Goal: Task Accomplishment & Management: Use online tool/utility

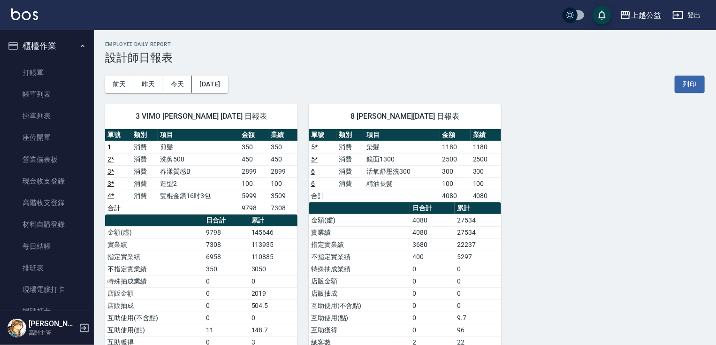
scroll to position [482, 0]
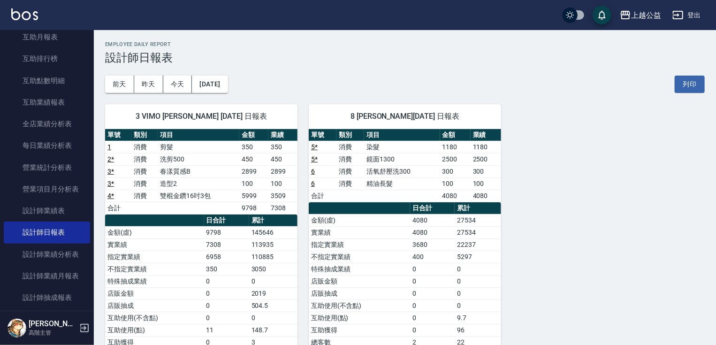
click at [353, 250] on td "不指定實業績" at bounding box center [359, 256] width 101 height 12
click at [368, 251] on td "不指定實業績" at bounding box center [359, 256] width 101 height 12
click at [368, 253] on td "不指定實業績" at bounding box center [359, 256] width 101 height 12
drag, startPoint x: 368, startPoint y: 253, endPoint x: 364, endPoint y: 258, distance: 6.0
click at [364, 258] on td "不指定實業績" at bounding box center [359, 256] width 101 height 12
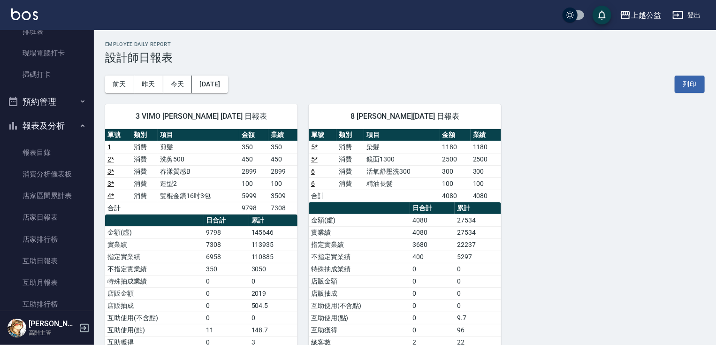
scroll to position [253, 0]
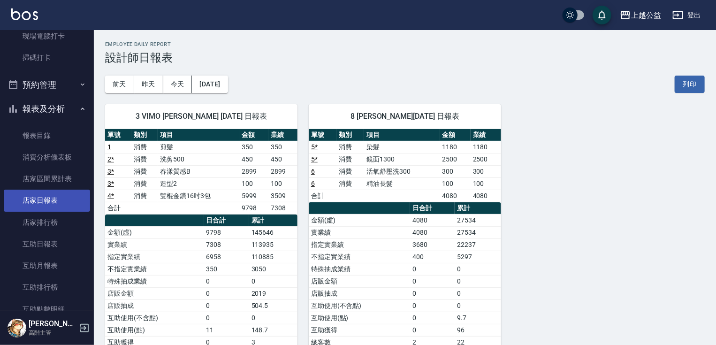
click at [58, 197] on link "店家日報表" at bounding box center [47, 200] width 86 height 22
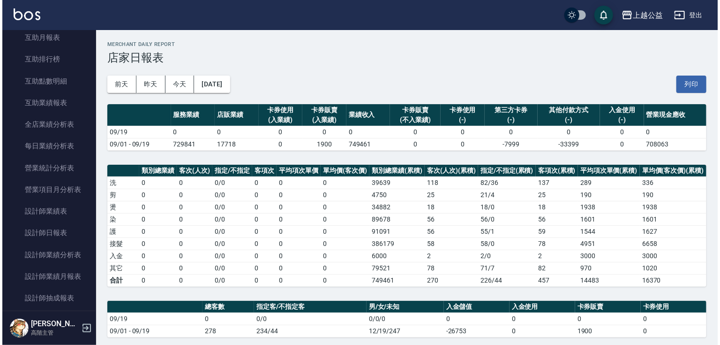
scroll to position [496, 0]
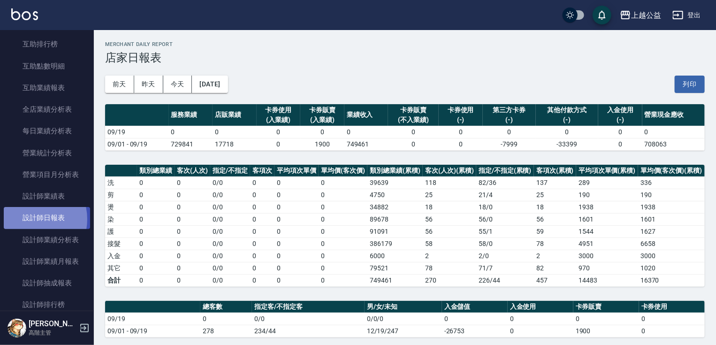
click at [30, 219] on link "設計師日報表" at bounding box center [47, 218] width 86 height 22
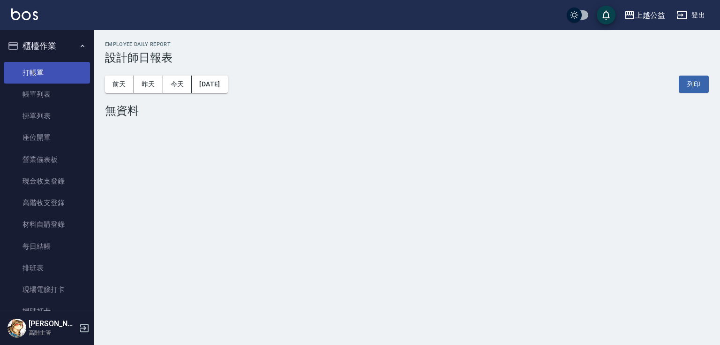
click at [24, 73] on link "打帳單" at bounding box center [47, 73] width 86 height 22
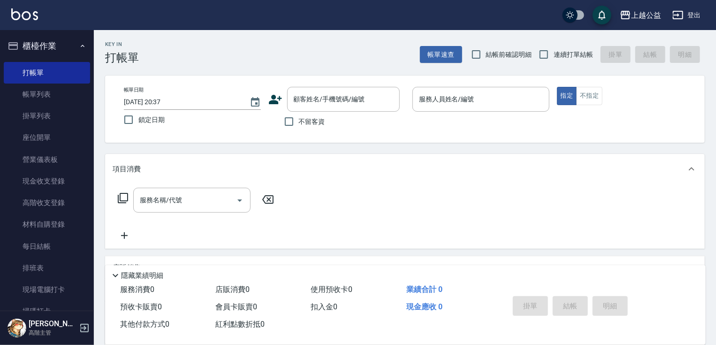
click at [304, 128] on label "不留客資" at bounding box center [302, 122] width 46 height 20
click at [299, 128] on input "不留客資" at bounding box center [289, 122] width 20 height 20
checkbox input "true"
click at [553, 51] on label "連續打單結帳" at bounding box center [563, 55] width 59 height 20
click at [553, 51] on input "連續打單結帳" at bounding box center [544, 55] width 20 height 20
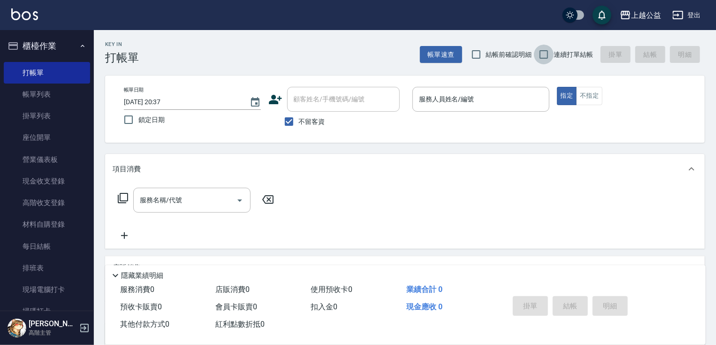
checkbox input "true"
click at [498, 109] on div "服務人員姓名/編號" at bounding box center [480, 99] width 137 height 25
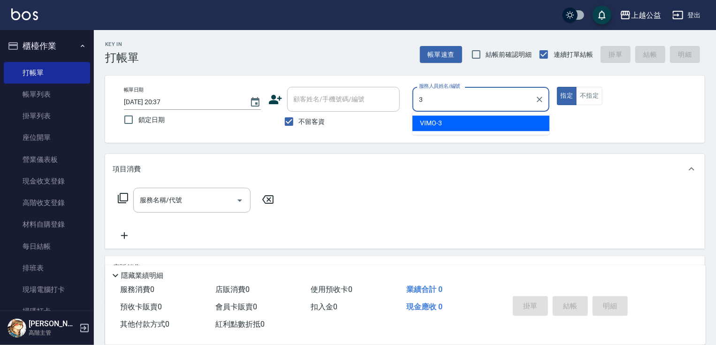
type input "VIMO-3"
type button "true"
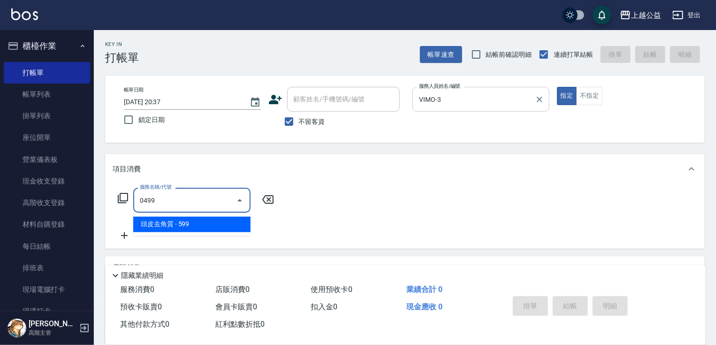
type input "頭皮去角質(0499)"
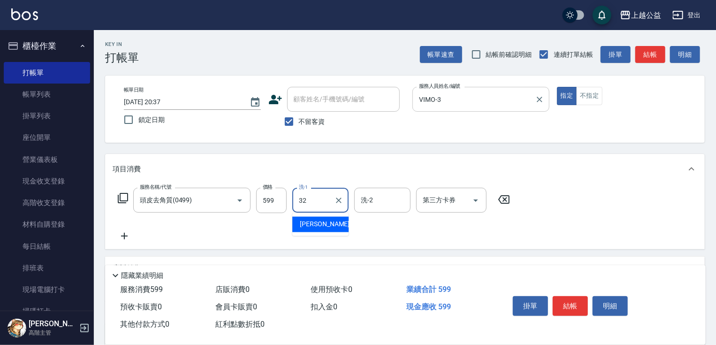
type input "[PERSON_NAME]-32"
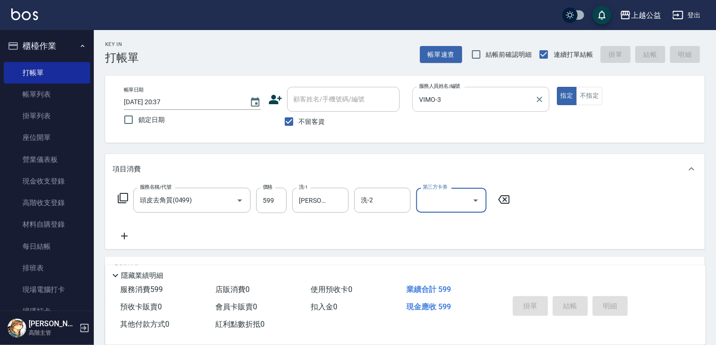
type input "[DATE] 20:38"
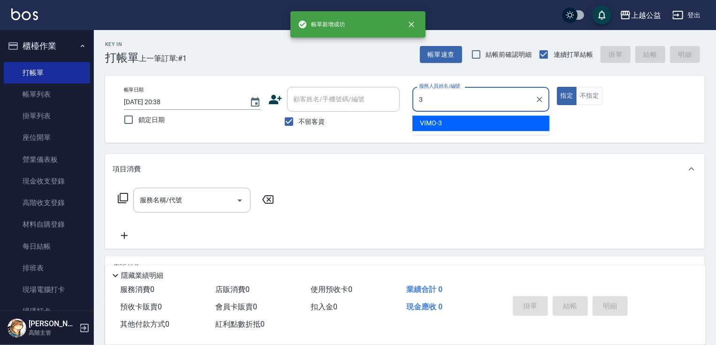
type input "VIMO-3"
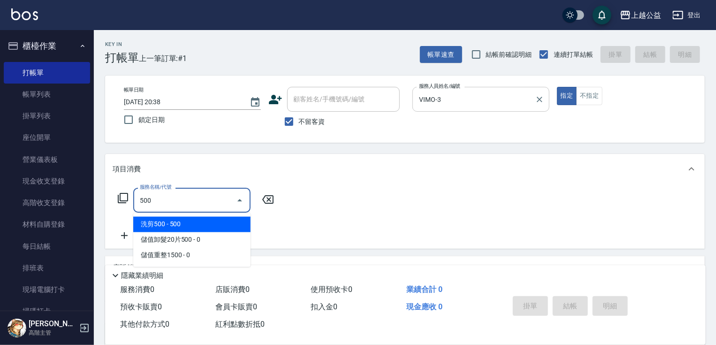
type input "洗剪500(500)"
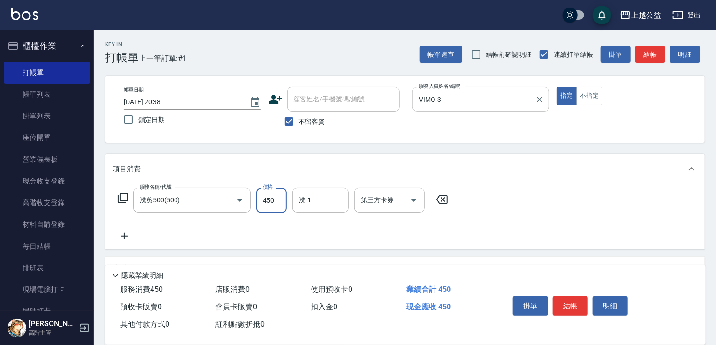
type input "450"
type input "[PERSON_NAME]-32"
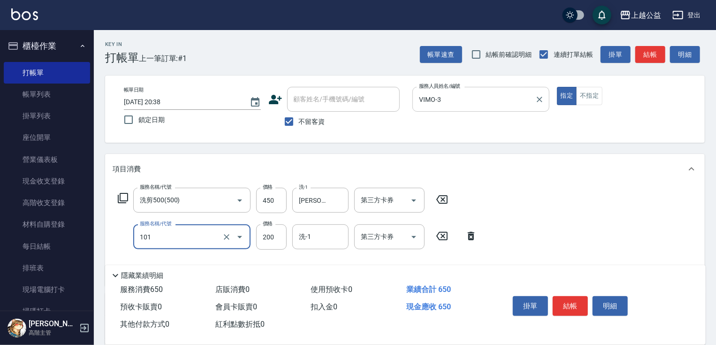
type input "洗髮(101)"
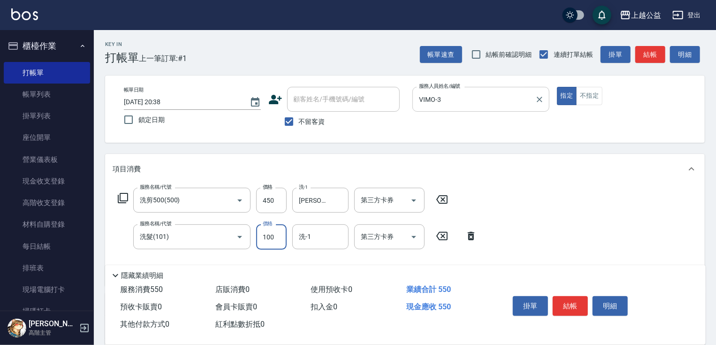
type input "100"
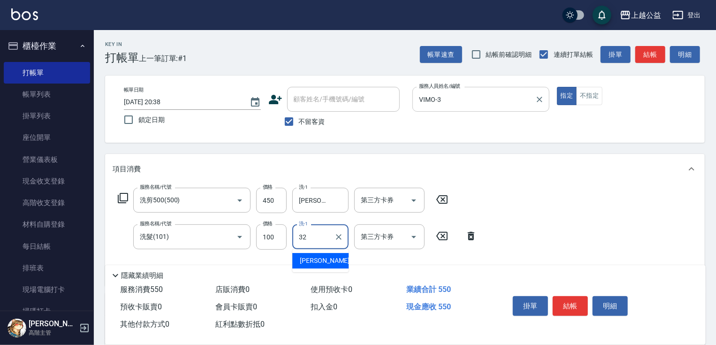
type input "[PERSON_NAME]-32"
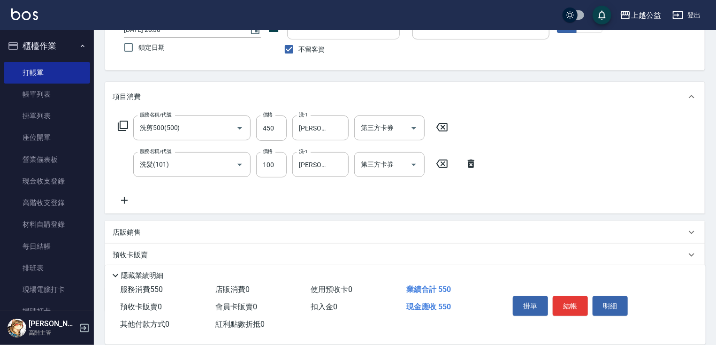
scroll to position [128, 0]
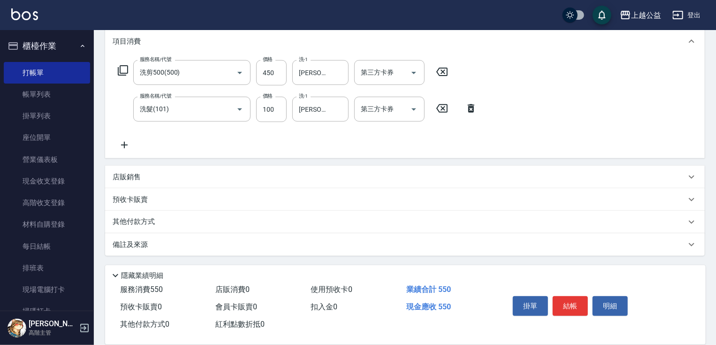
drag, startPoint x: 508, startPoint y: 211, endPoint x: 265, endPoint y: 208, distance: 242.9
click at [121, 148] on icon at bounding box center [124, 144] width 23 height 11
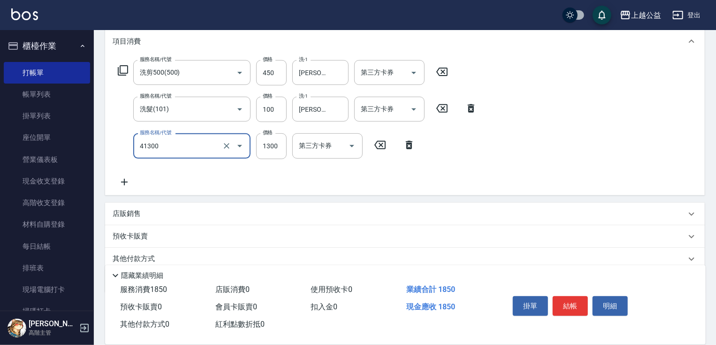
type input "鏡面1300(41300)"
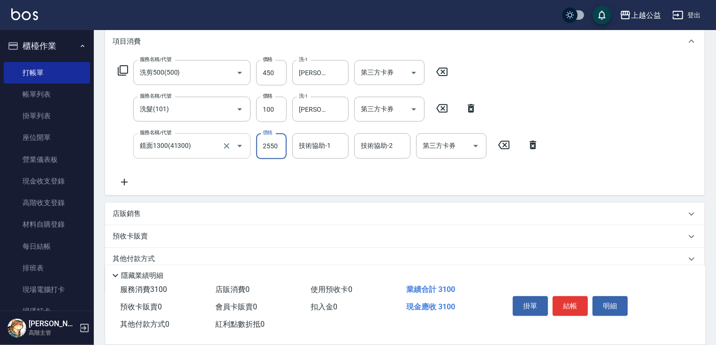
type input "2550"
type input "[PERSON_NAME]-32"
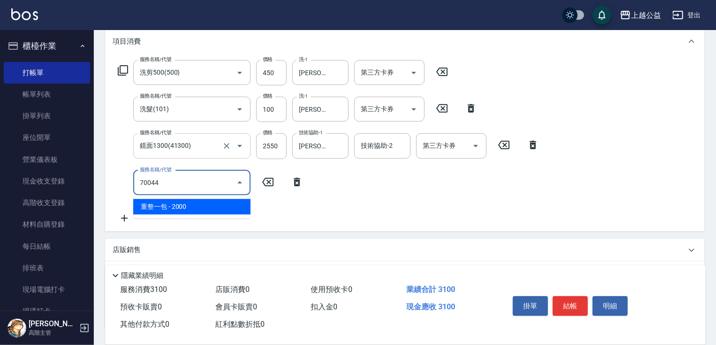
type input "重整一包(70044)"
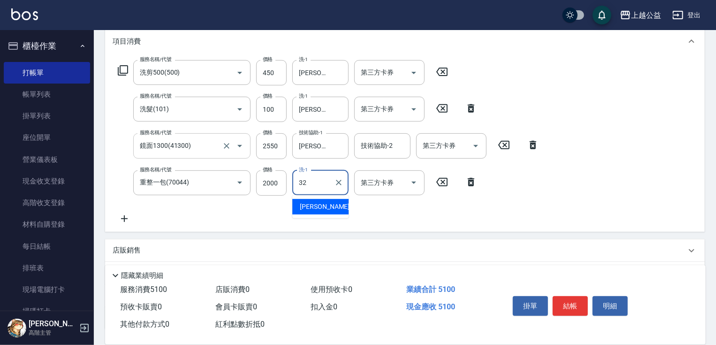
type input "[PERSON_NAME]-32"
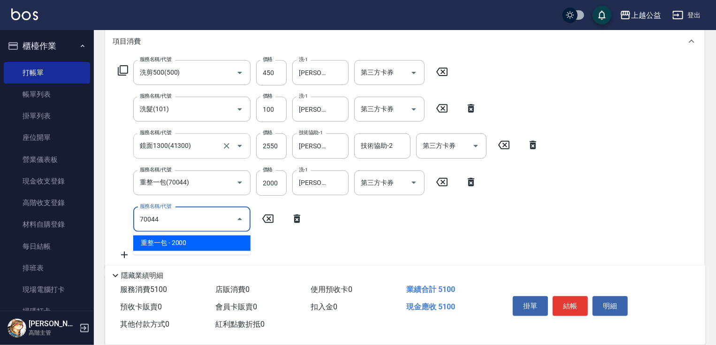
type input "重整一包(70044)"
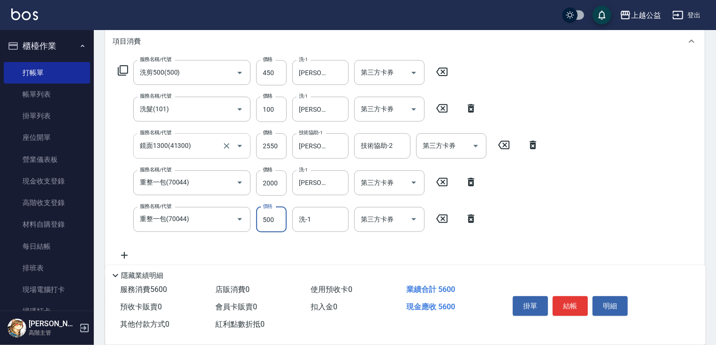
type input "500"
type input "[PERSON_NAME]-32"
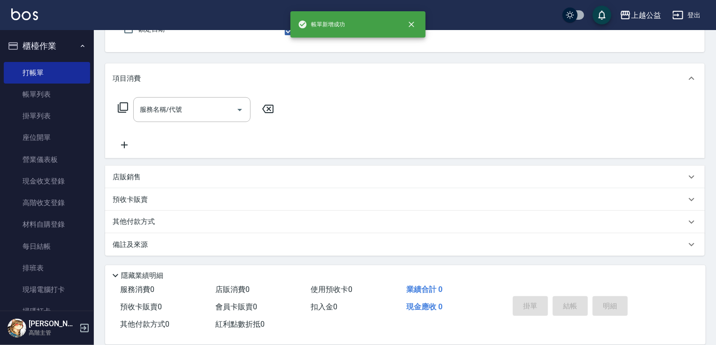
scroll to position [90, 0]
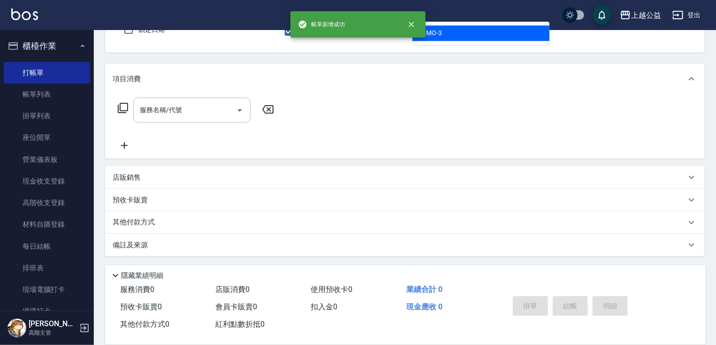
type input "VIMO-3"
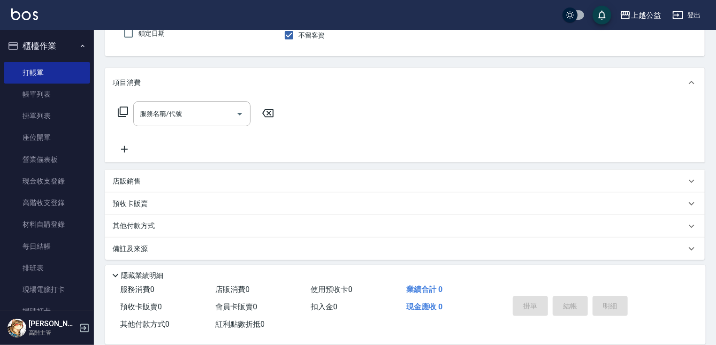
scroll to position [30, 0]
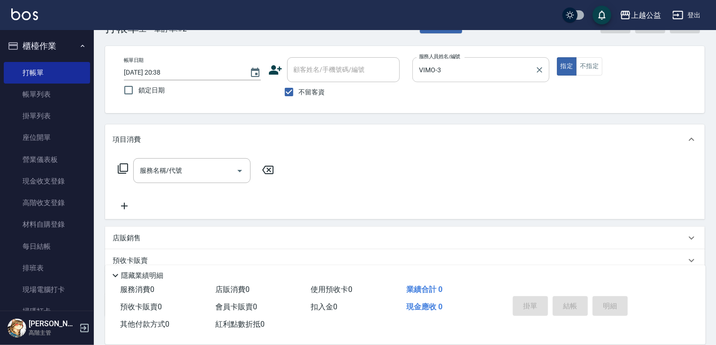
drag, startPoint x: 452, startPoint y: 75, endPoint x: 462, endPoint y: 94, distance: 21.4
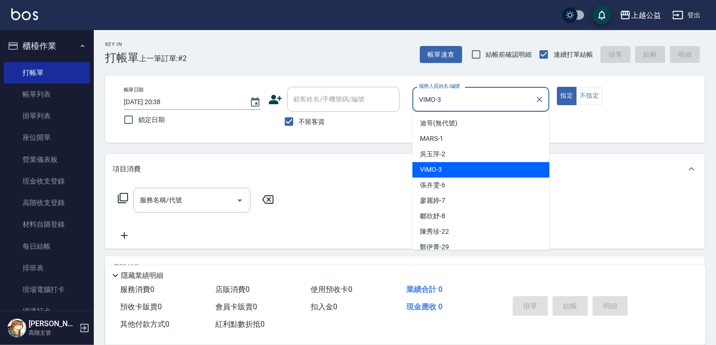
click at [462, 105] on input "VIMO-3" at bounding box center [473, 99] width 114 height 16
click at [536, 100] on icon "Clear" at bounding box center [539, 99] width 9 height 9
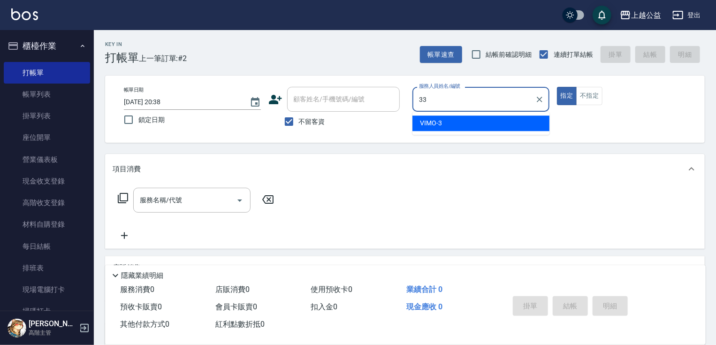
type input "[PERSON_NAME]-33"
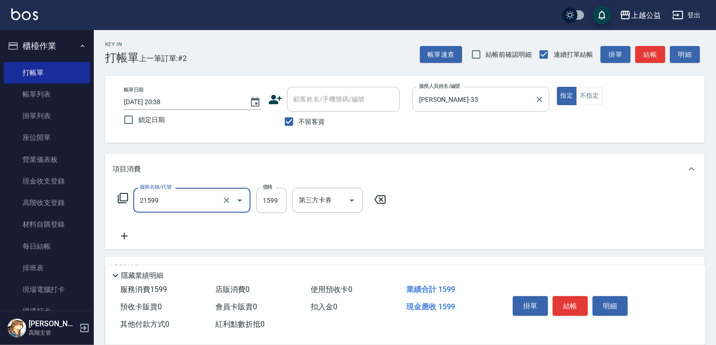
type input "2A燙髮套餐(21599)"
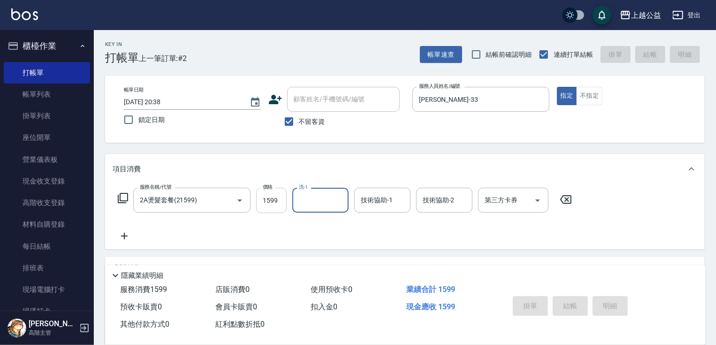
type input "[DATE] 20:39"
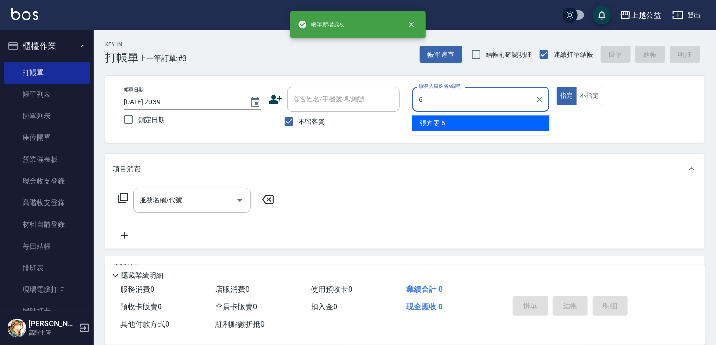
type input "[PERSON_NAME]-6"
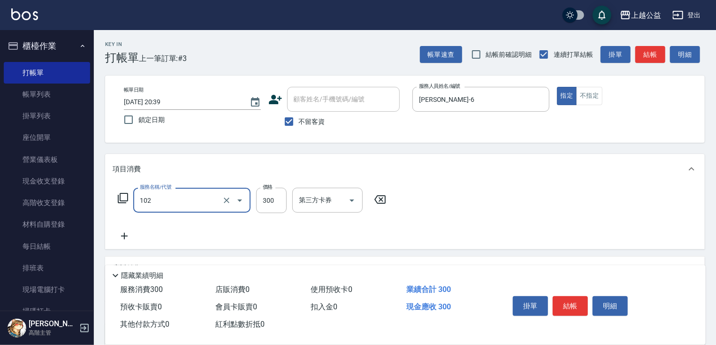
type input "活氧舒壓洗300(102)"
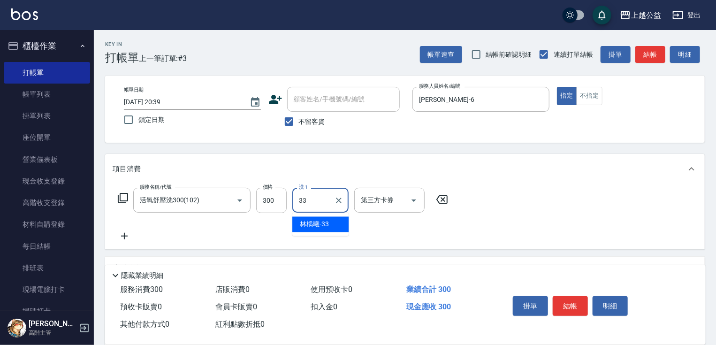
type input "[PERSON_NAME]-33"
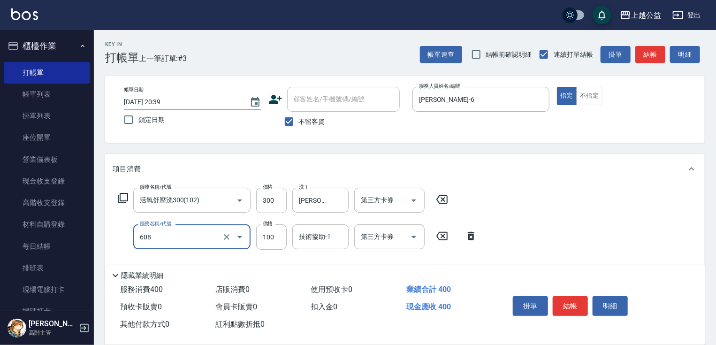
type input "精油長髮(608)"
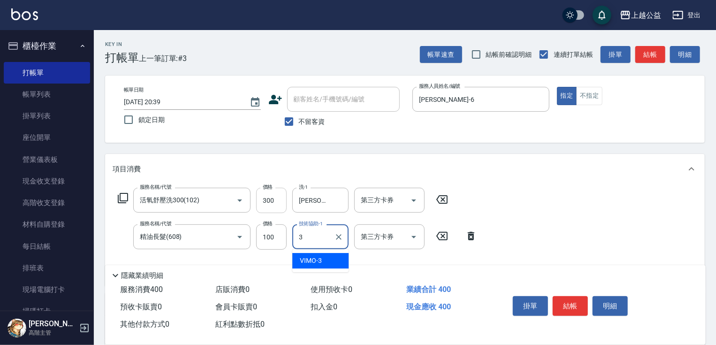
type input "VIMO-3"
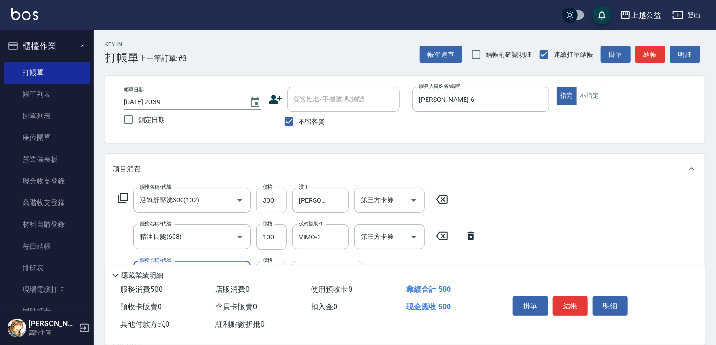
type input "造型2(612)"
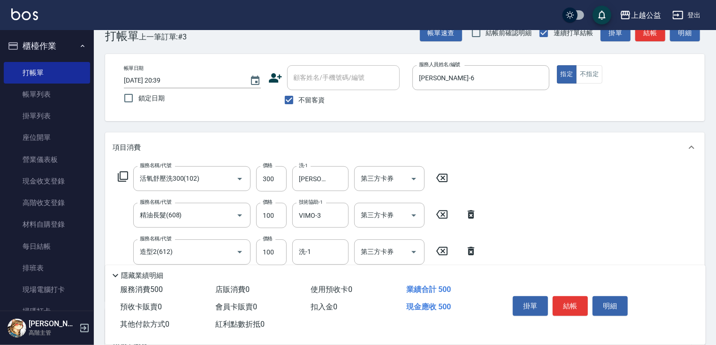
scroll to position [106, 0]
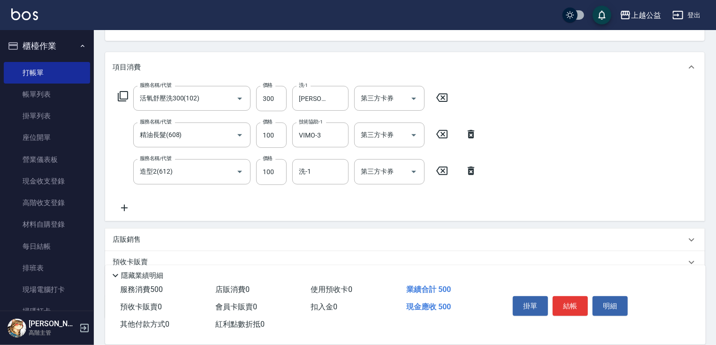
drag, startPoint x: 300, startPoint y: 249, endPoint x: 304, endPoint y: 261, distance: 12.6
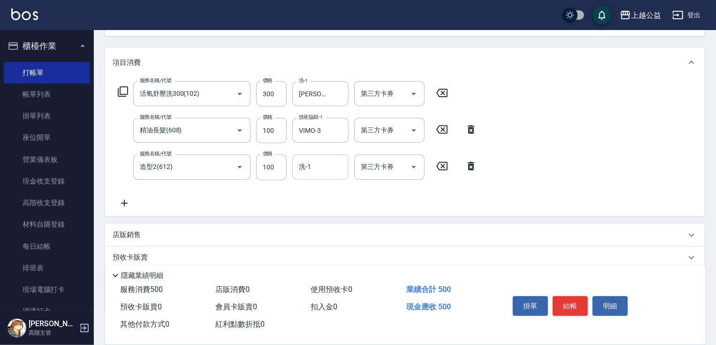
click at [320, 167] on input "洗-1" at bounding box center [320, 166] width 48 height 16
type input "[PERSON_NAME]-33"
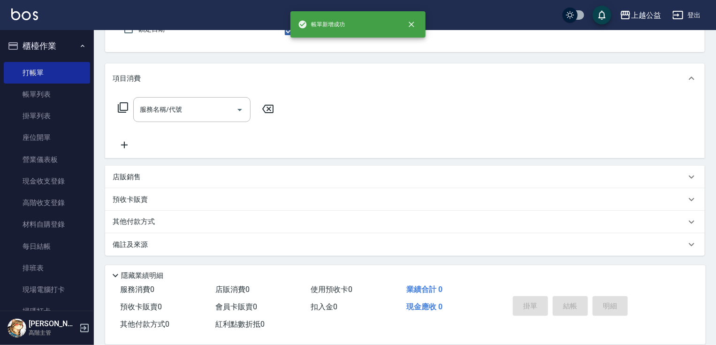
scroll to position [90, 0]
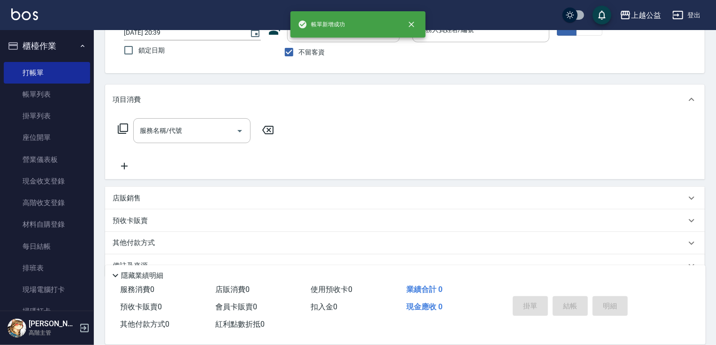
drag, startPoint x: 409, startPoint y: 163, endPoint x: 433, endPoint y: 119, distance: 50.4
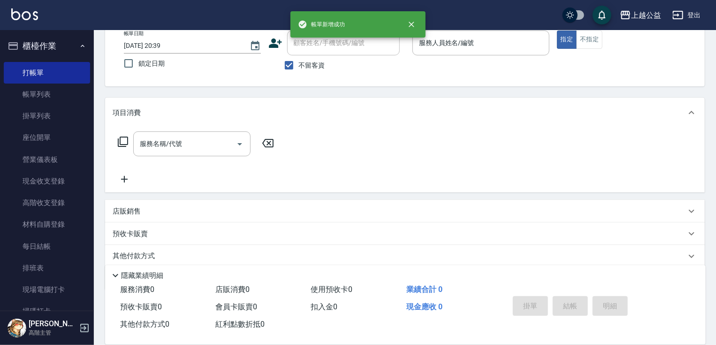
click at [457, 39] on input "服務人員姓名/編號" at bounding box center [480, 43] width 128 height 16
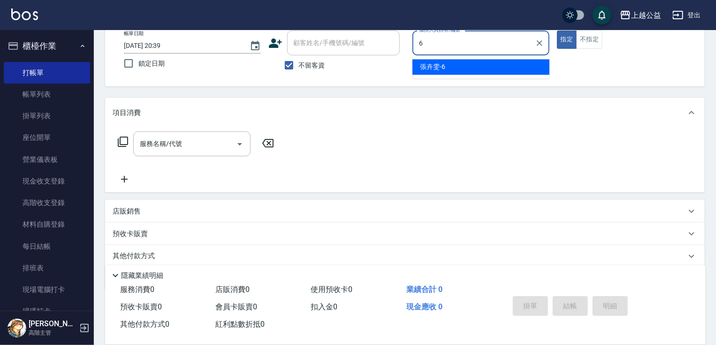
type input "[PERSON_NAME]-6"
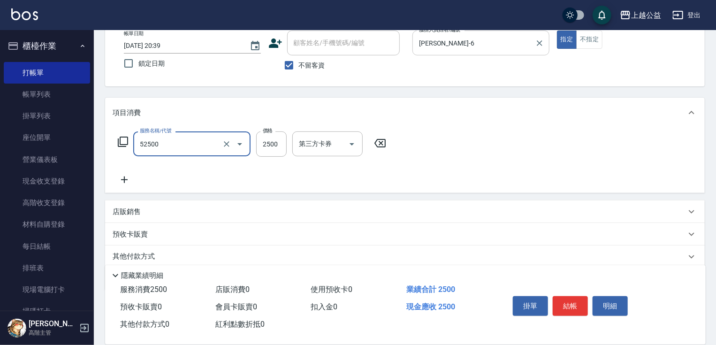
type input "過年染髮B餐-2A(52500)"
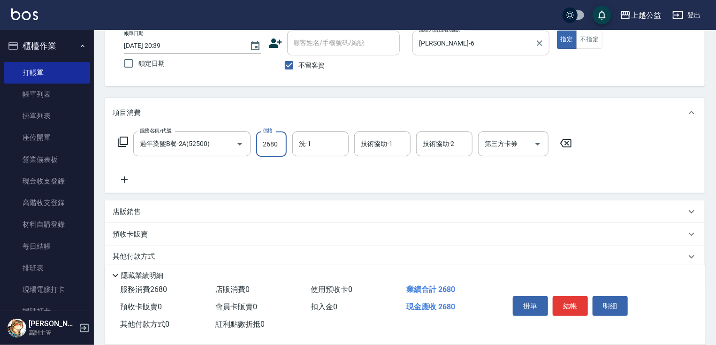
type input "2680"
type input "[PERSON_NAME]-33"
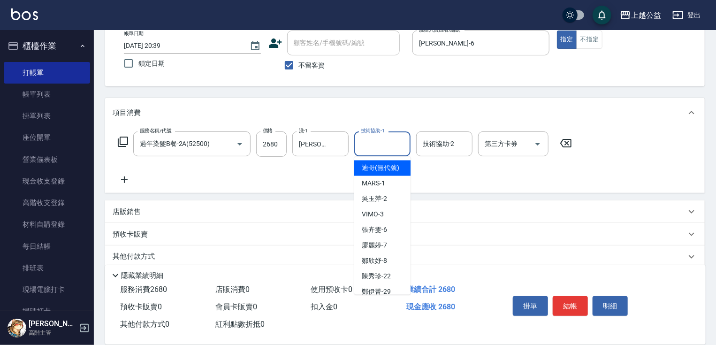
click at [390, 136] on input "技術協助-1" at bounding box center [382, 144] width 48 height 16
type input "[PERSON_NAME]-33"
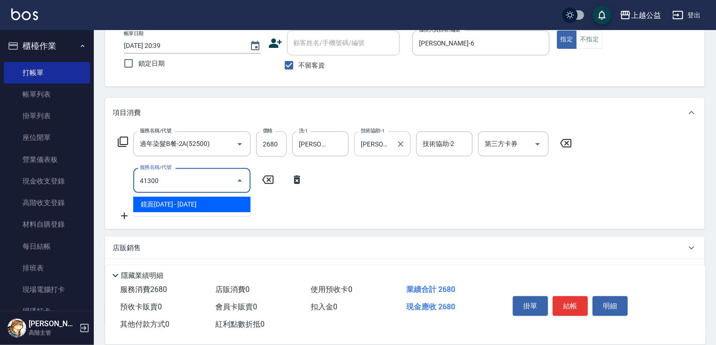
type input "鏡面1300(41300)"
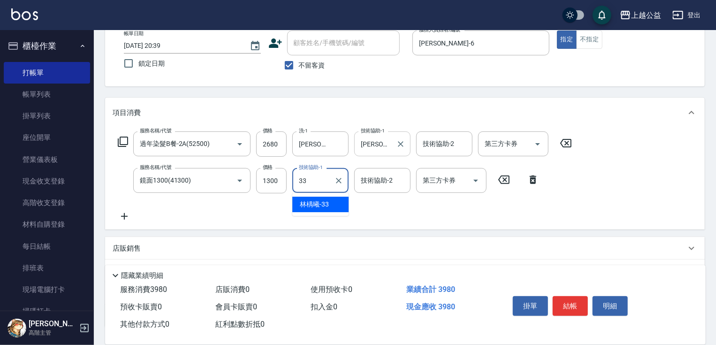
type input "[PERSON_NAME]-33"
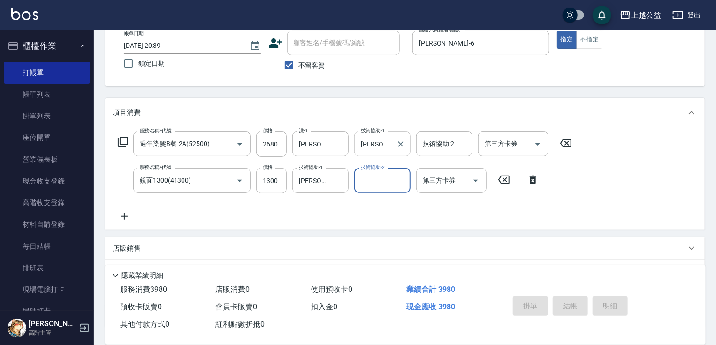
type input "[DATE] 20:40"
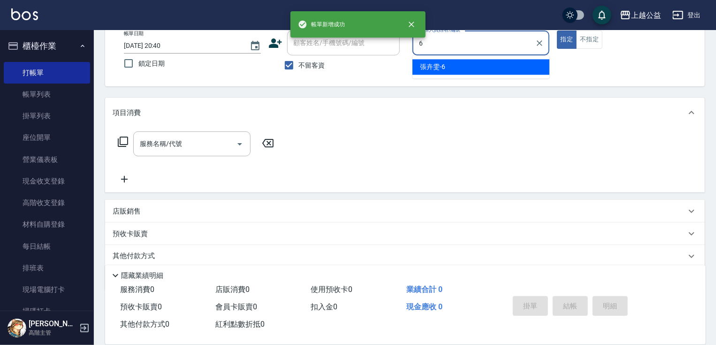
type input "[PERSON_NAME]-6"
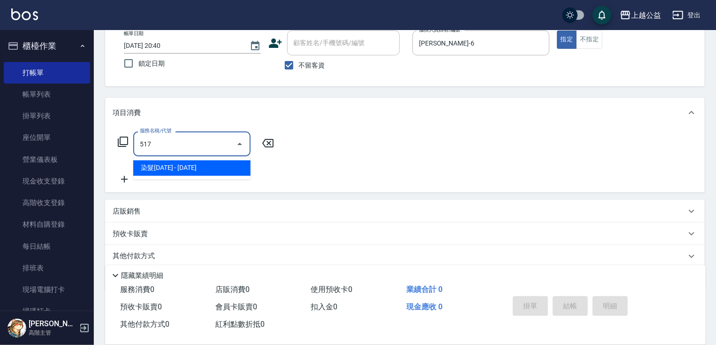
type input "染髮1000(517)"
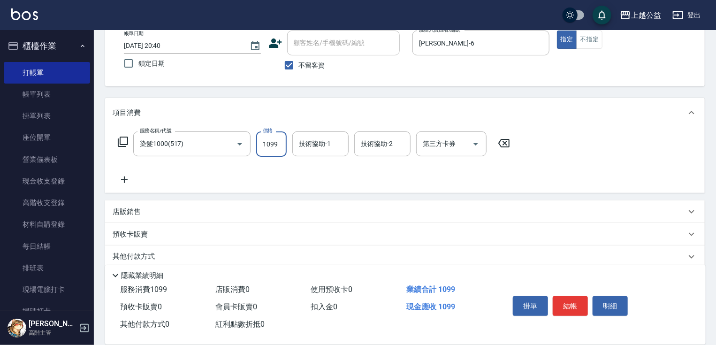
type input "1099"
type input "[PERSON_NAME]-33"
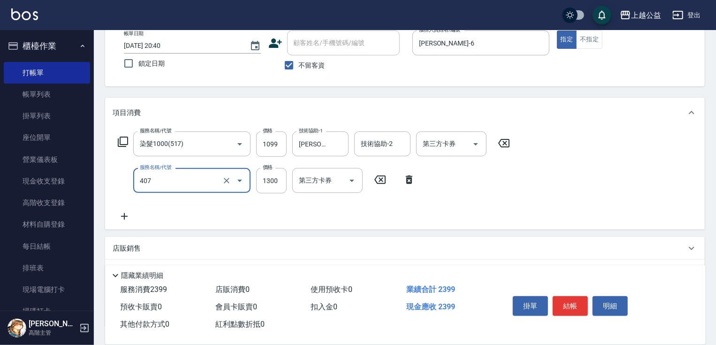
type input "女神鉑金護髮(407)"
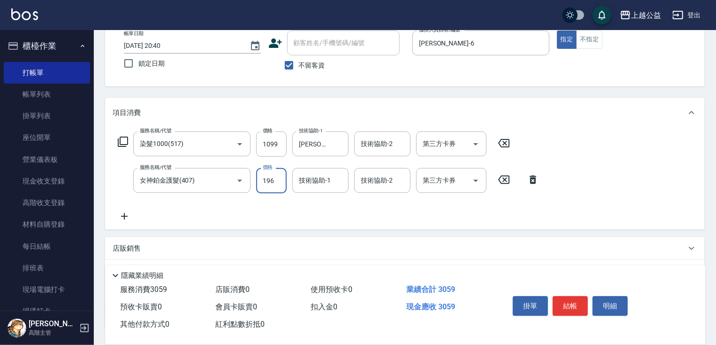
scroll to position [0, 0]
type input "1900"
type input "[PERSON_NAME]-33"
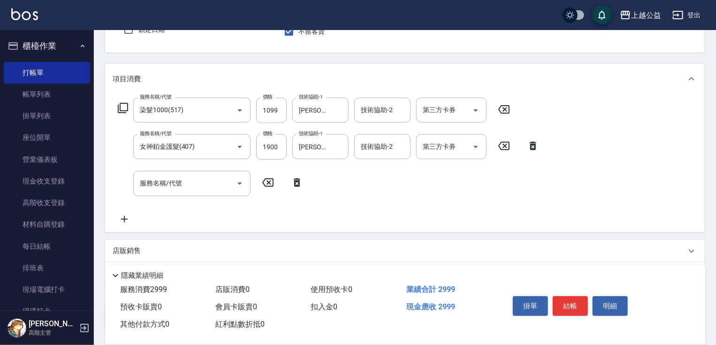
scroll to position [164, 0]
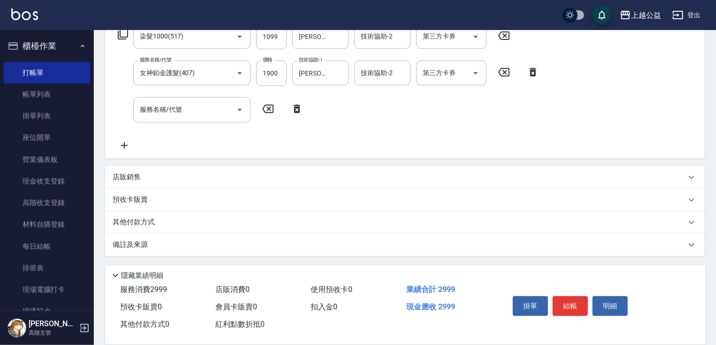
drag, startPoint x: 342, startPoint y: 300, endPoint x: 261, endPoint y: 302, distance: 80.7
click at [180, 180] on div "店販銷售" at bounding box center [399, 177] width 573 height 10
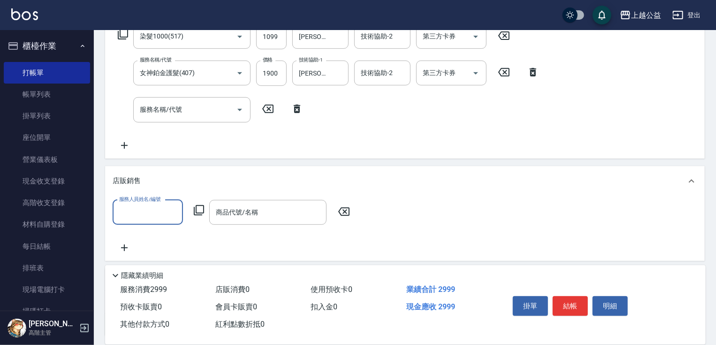
scroll to position [0, 0]
type input "[PERSON_NAME]-6"
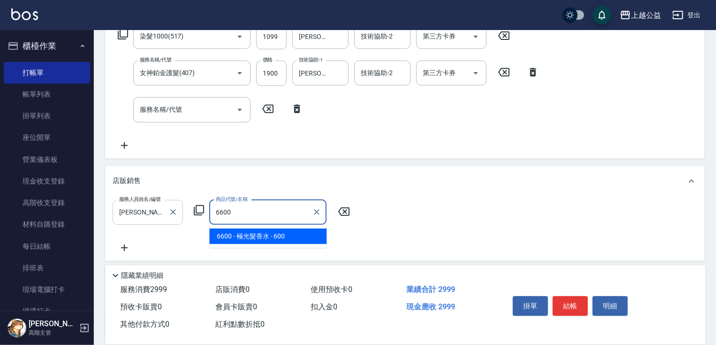
type input "極光髮香水"
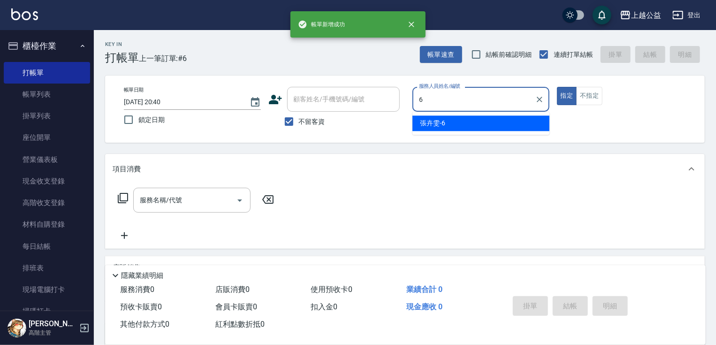
type input "[PERSON_NAME]-6"
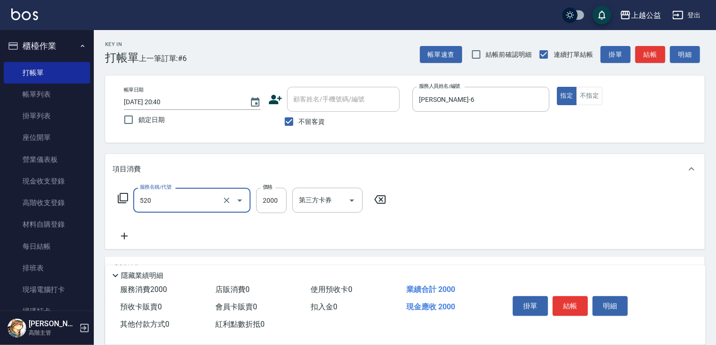
type input "繽紛染髮(520)"
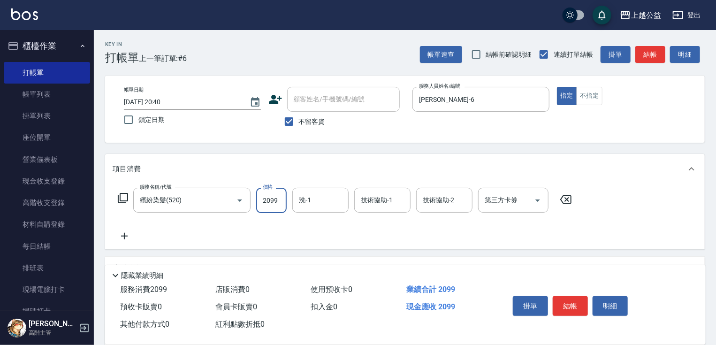
type input "2099"
type input "[PERSON_NAME]-33"
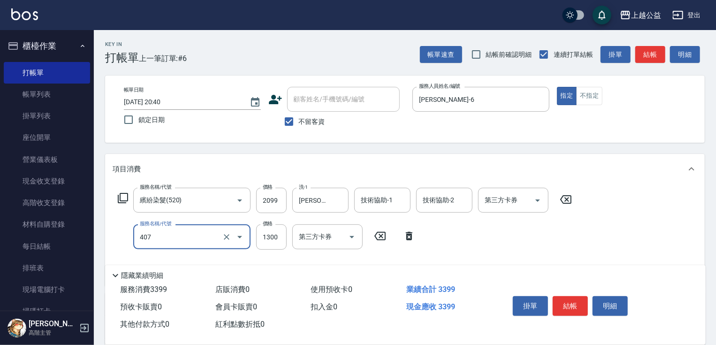
type input "女神鉑金護髮(407)"
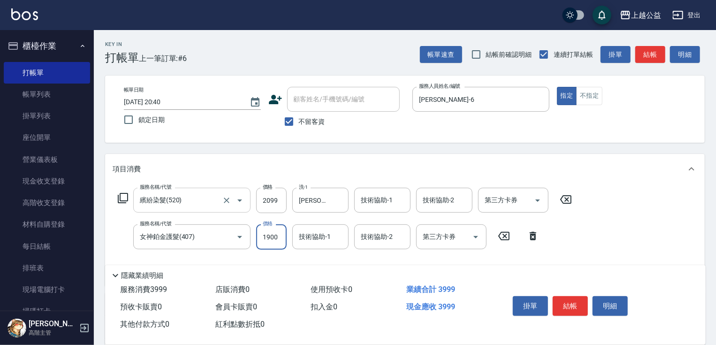
type input "1900"
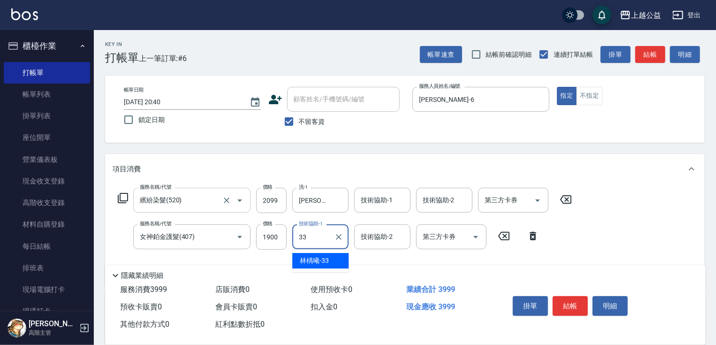
type input "[PERSON_NAME]-33"
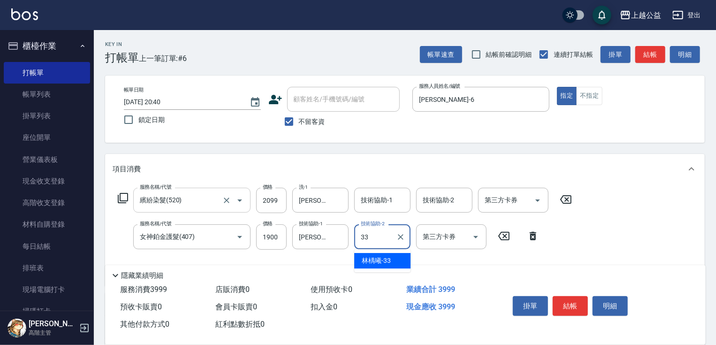
type input "[PERSON_NAME]-33"
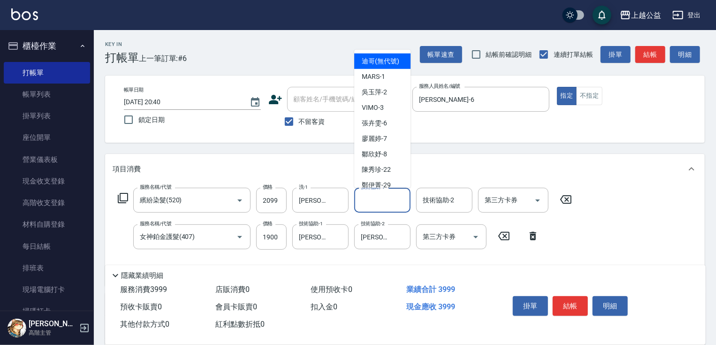
click at [375, 196] on div "技術協助-1 技術協助-1" at bounding box center [382, 200] width 56 height 25
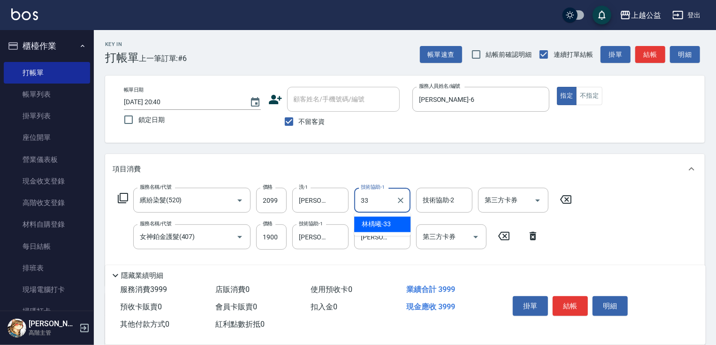
type input "[PERSON_NAME]-33"
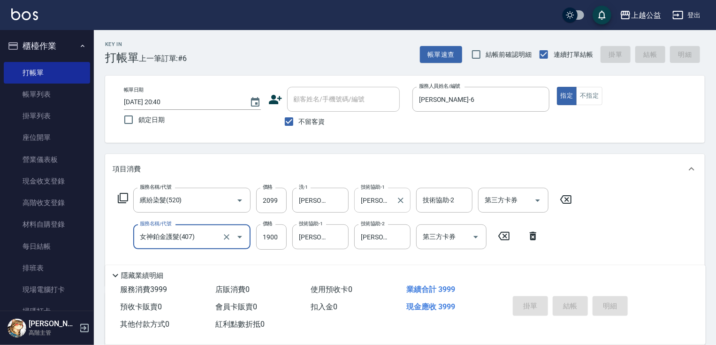
type input "[DATE] 20:41"
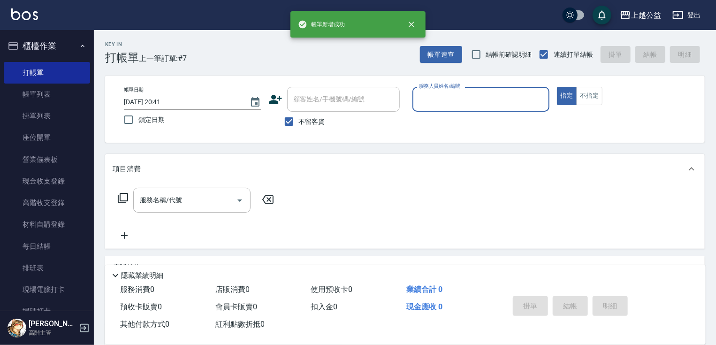
type input "6"
type input "廖麗婷-7"
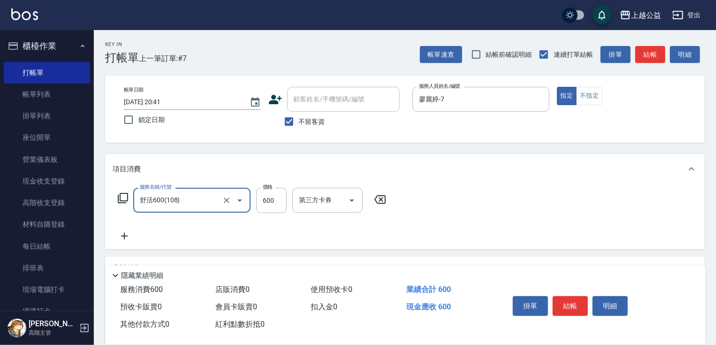
type input "舒活600(108)"
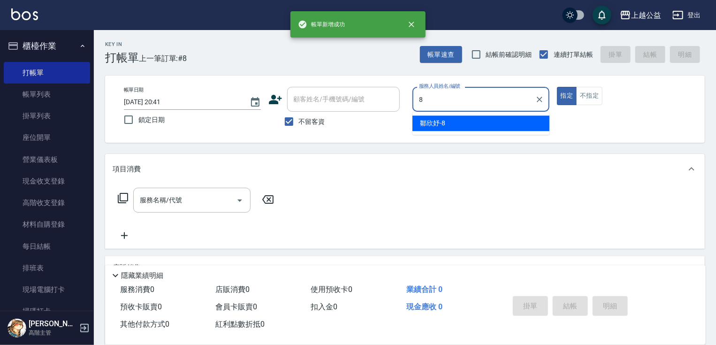
type input "[PERSON_NAME]-8"
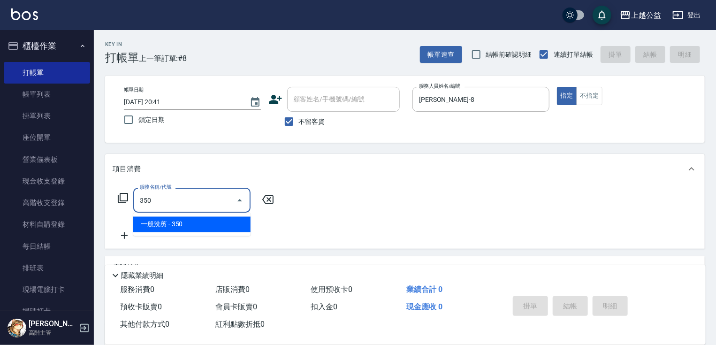
type input "一般洗剪(350)"
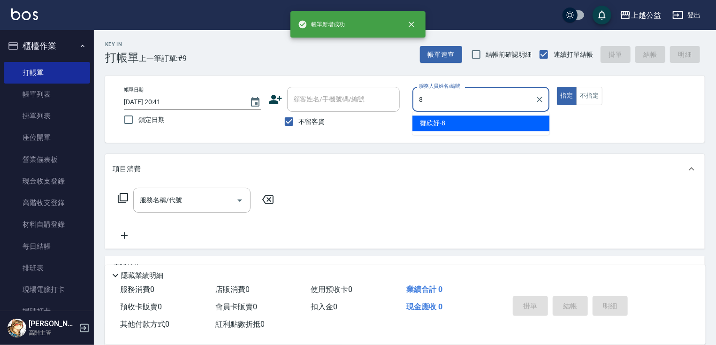
type input "[PERSON_NAME]-8"
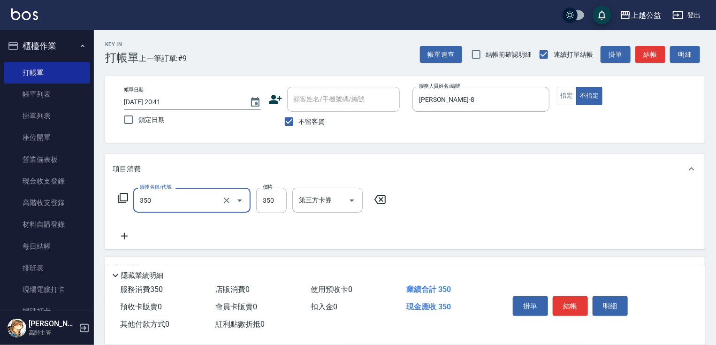
type input "一般洗剪(350)"
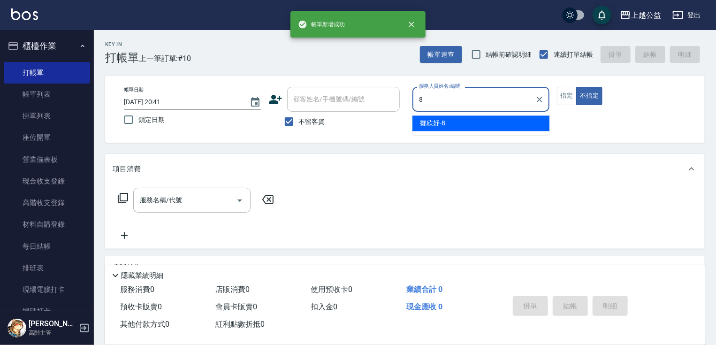
type input "[PERSON_NAME]-8"
type button "false"
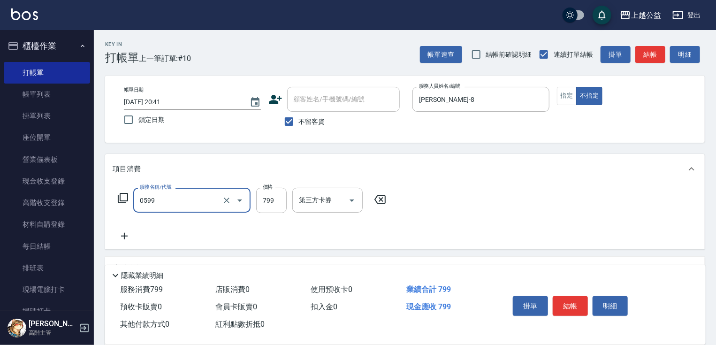
type input "精油SPA(0599)"
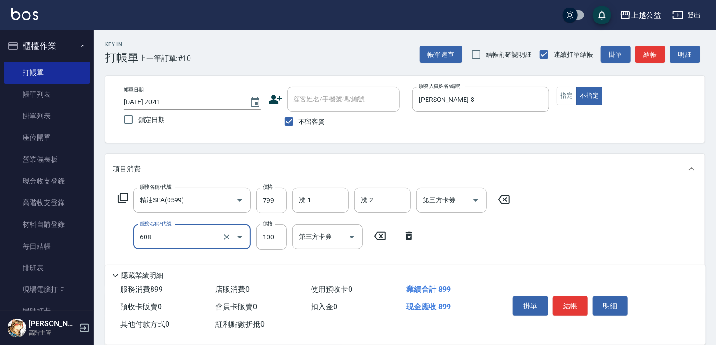
type input "精油長髮(608)"
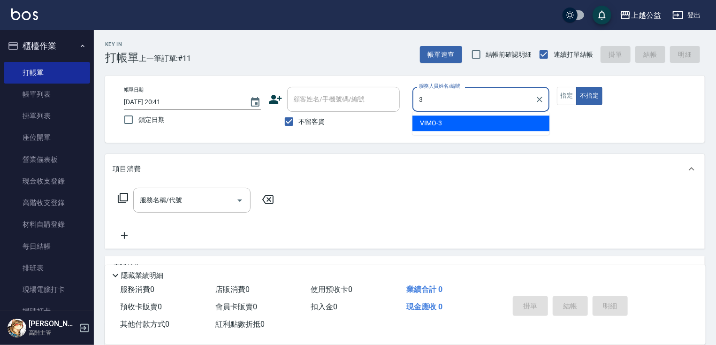
type input "VIMO-3"
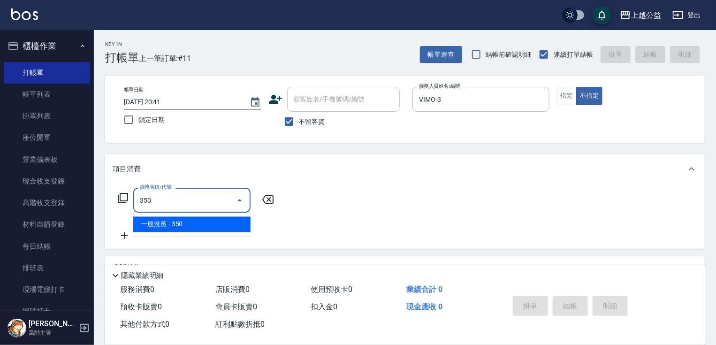
type input "一般洗剪(350)"
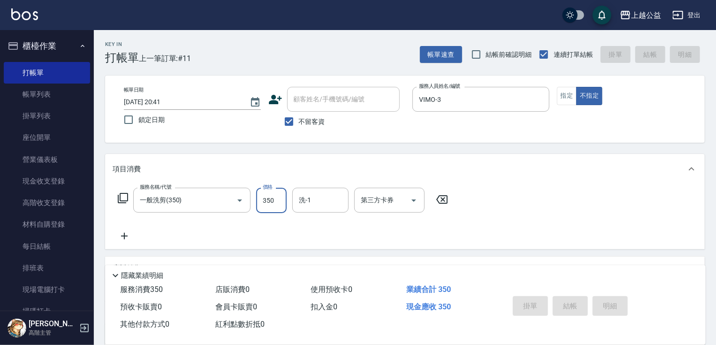
type input "[DATE] 21:05"
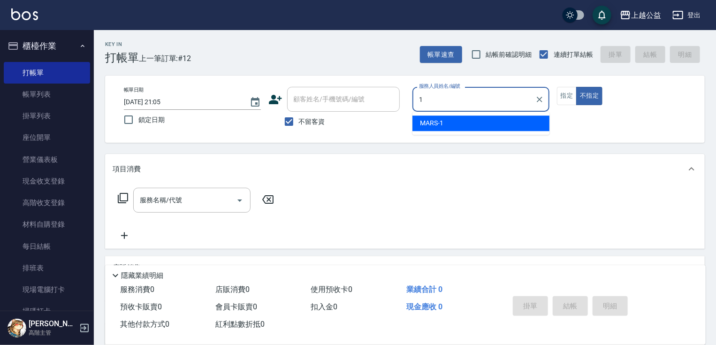
type input "MARS-1"
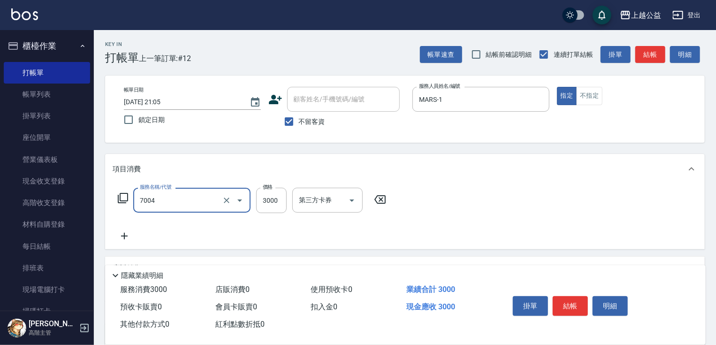
type input "重整3包(7004)"
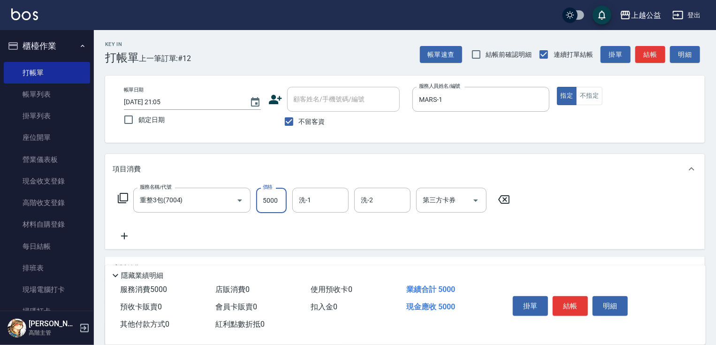
type input "5000"
type input "[PERSON_NAME]-8"
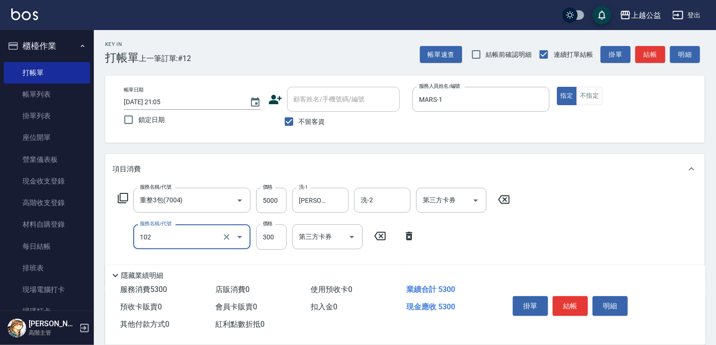
type input "活氧舒壓洗300(102)"
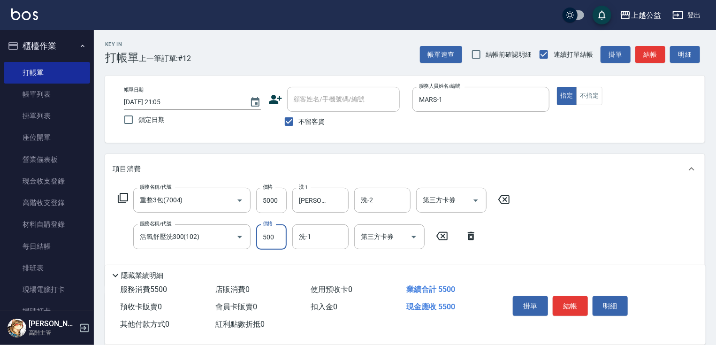
type input "500"
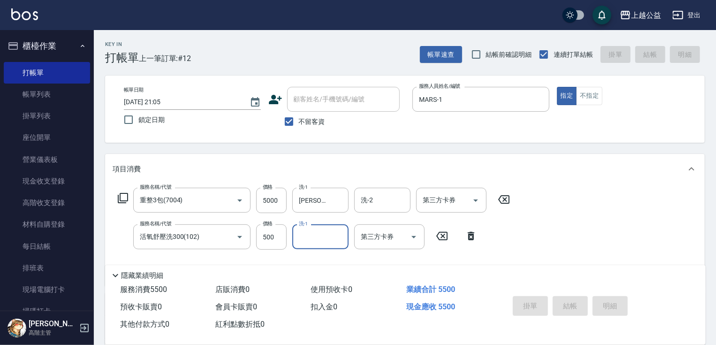
type input "[DATE] 21:07"
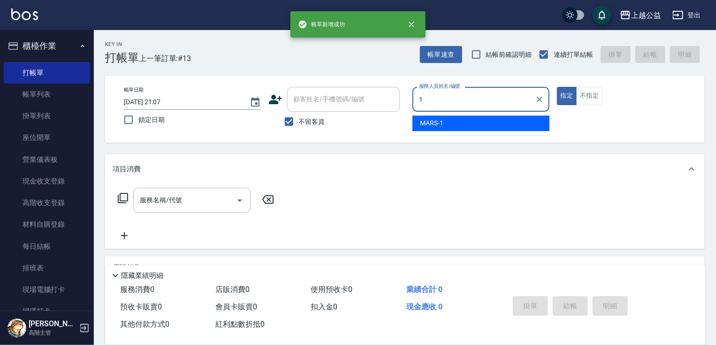
type input "MARS-1"
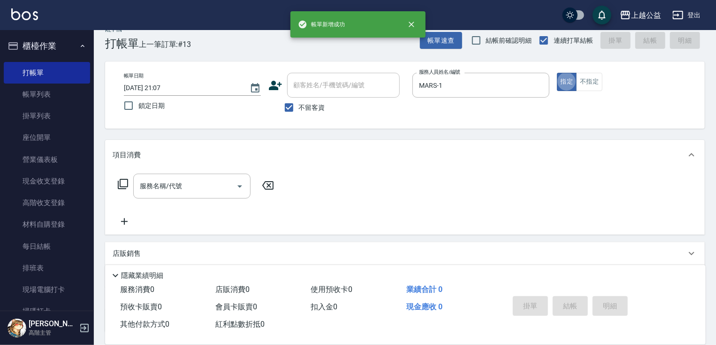
scroll to position [15, 0]
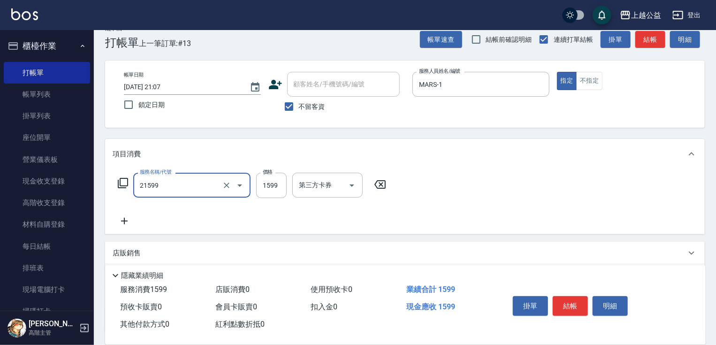
type input "2A燙髮套餐(21599)"
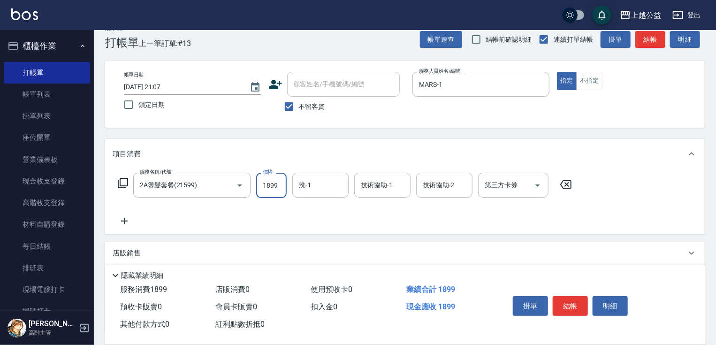
type input "1899"
type input "[PERSON_NAME]-8"
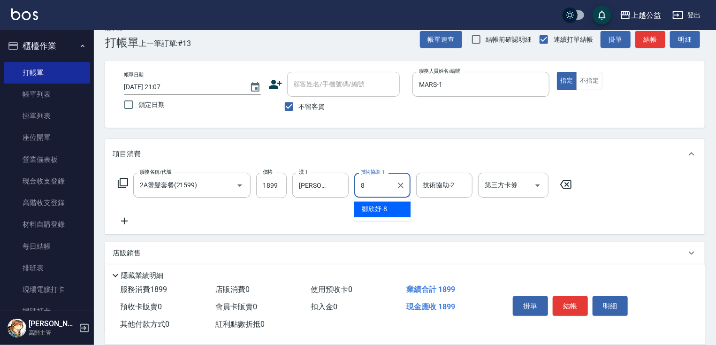
type input "[PERSON_NAME]-8"
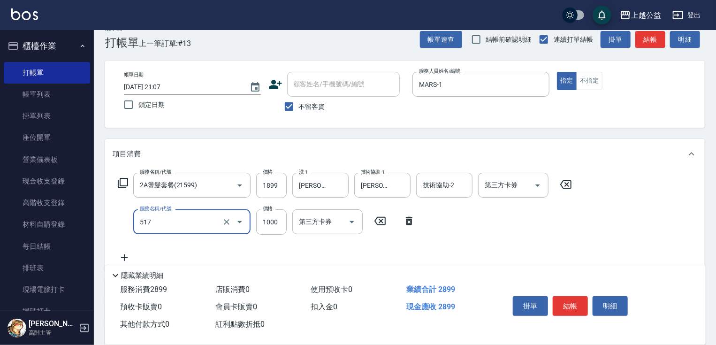
type input "染髮1000(517)"
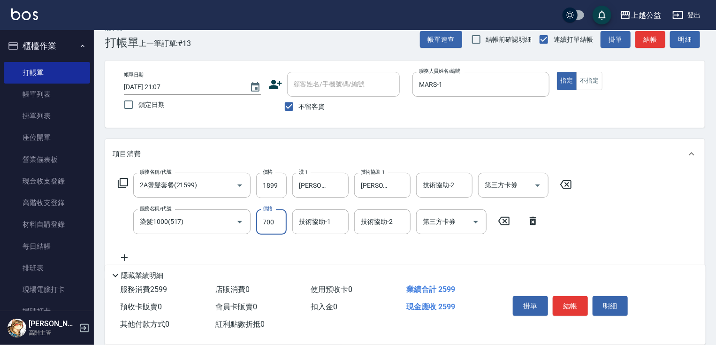
type input "700"
type input "[PERSON_NAME]-8"
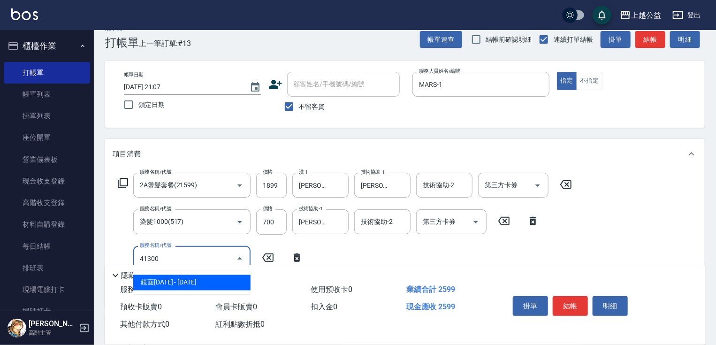
type input "鏡面1300(41300)"
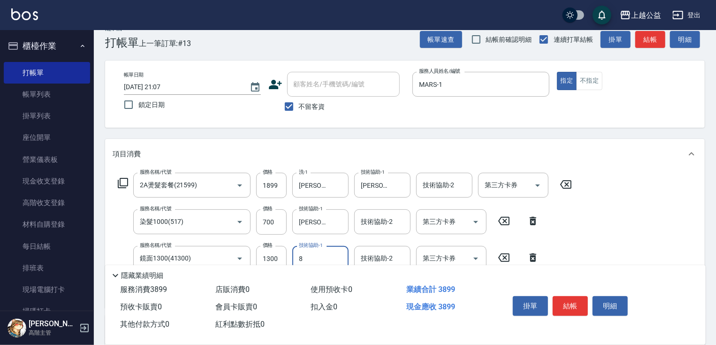
type input "[PERSON_NAME]-8"
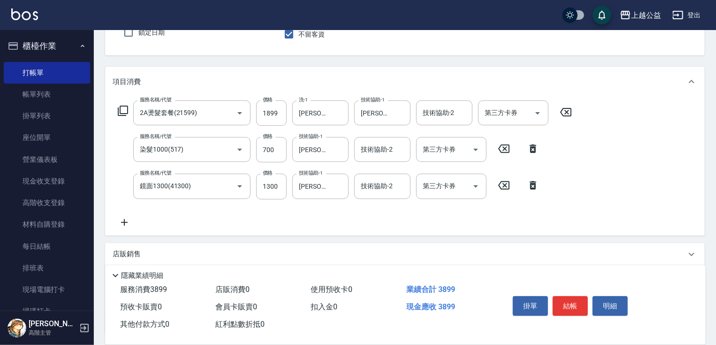
scroll to position [164, 0]
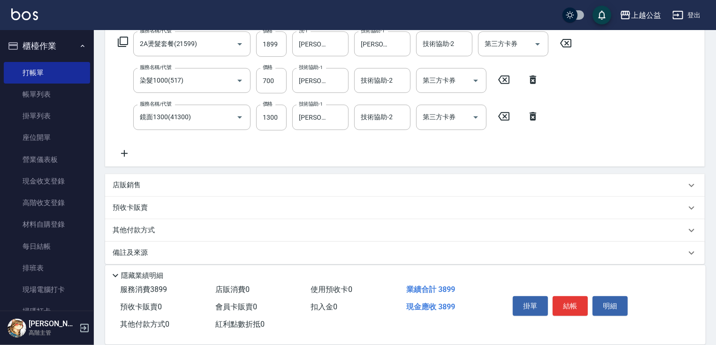
drag, startPoint x: 436, startPoint y: 149, endPoint x: 441, endPoint y: 204, distance: 56.1
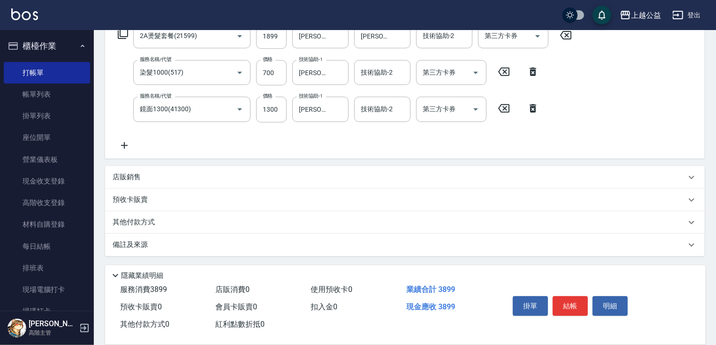
click at [124, 144] on icon at bounding box center [124, 145] width 7 height 7
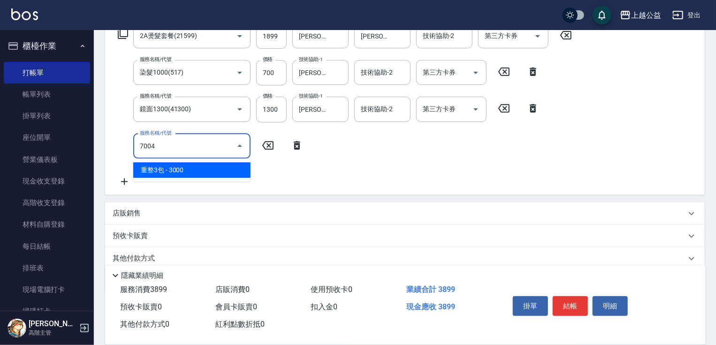
type input "重整3包(7004)"
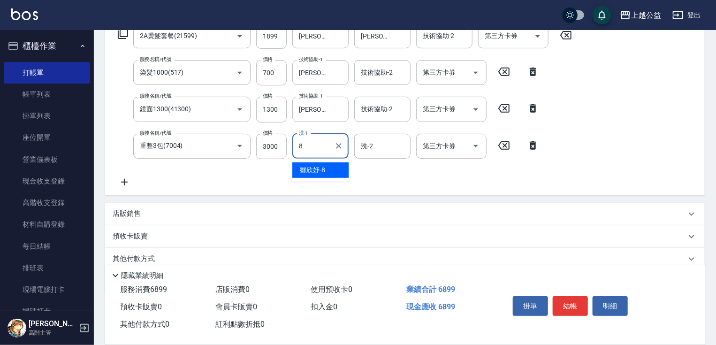
type input "[PERSON_NAME]-8"
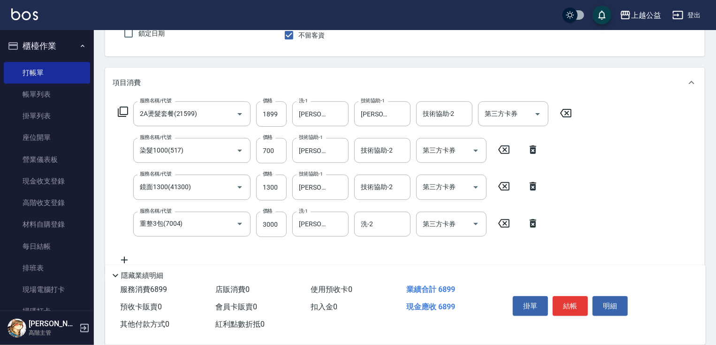
scroll to position [0, 0]
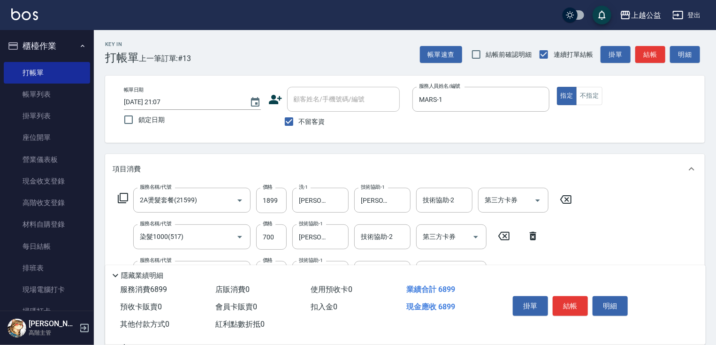
drag, startPoint x: 532, startPoint y: 244, endPoint x: 534, endPoint y: 175, distance: 69.4
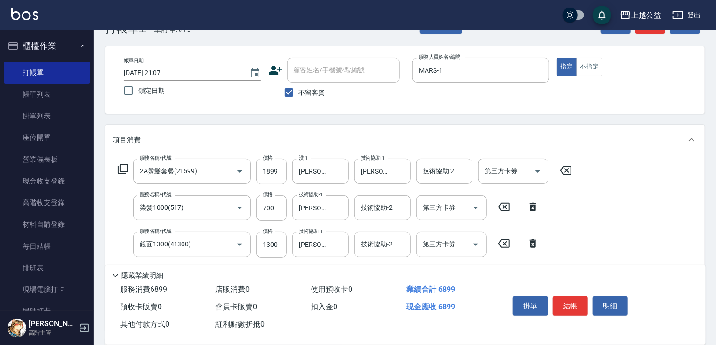
scroll to position [201, 0]
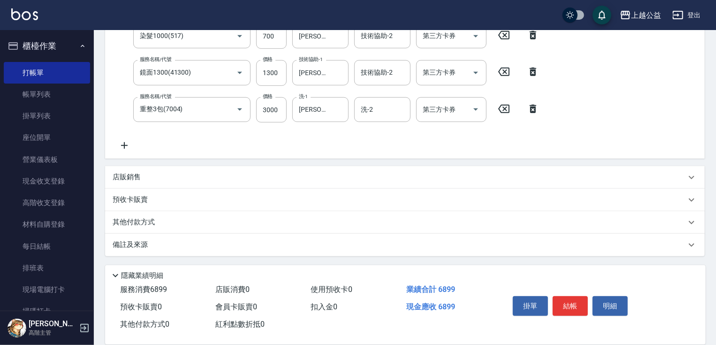
drag, startPoint x: 603, startPoint y: 188, endPoint x: 530, endPoint y: 234, distance: 86.1
type input "[DATE] 21:08"
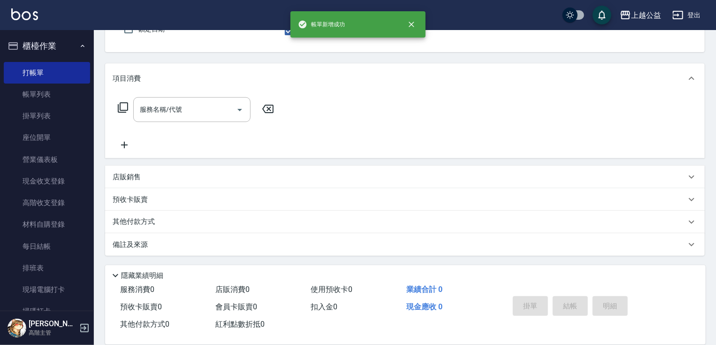
scroll to position [90, 0]
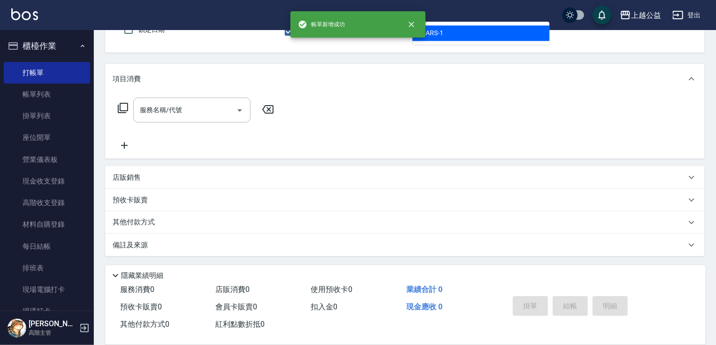
type input "MARS-1"
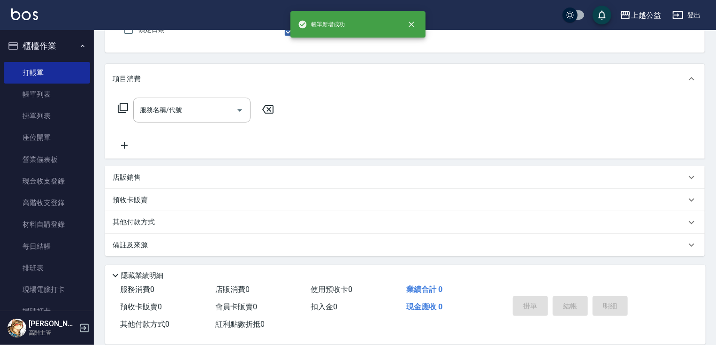
scroll to position [86, 0]
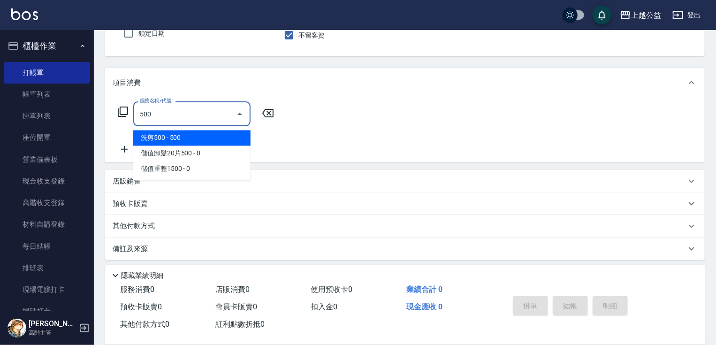
type input "洗剪500(500)"
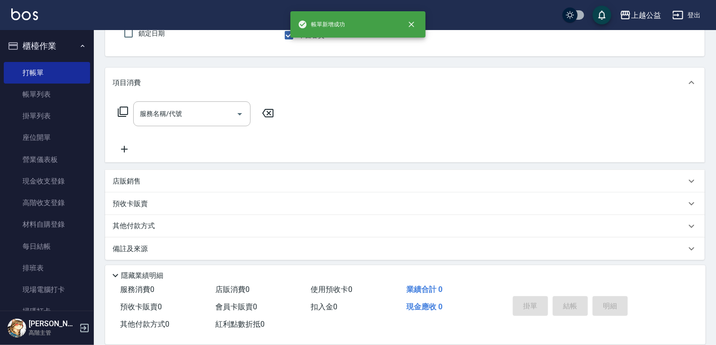
type input "MARS-1"
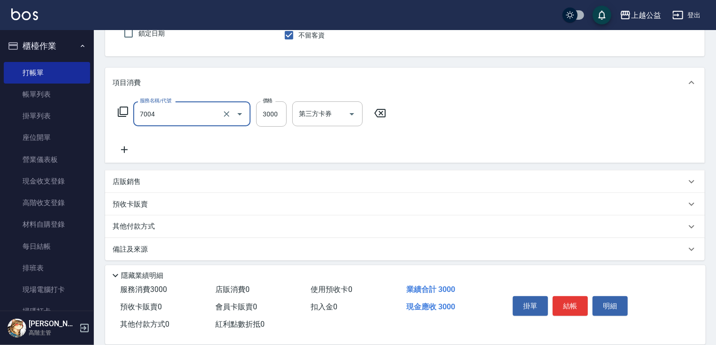
type input "重整3包(7004)"
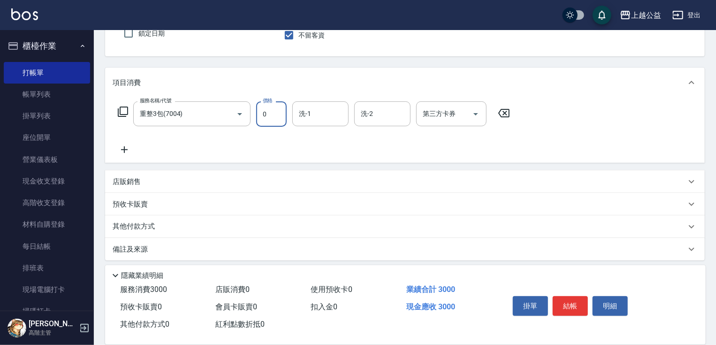
type input "0"
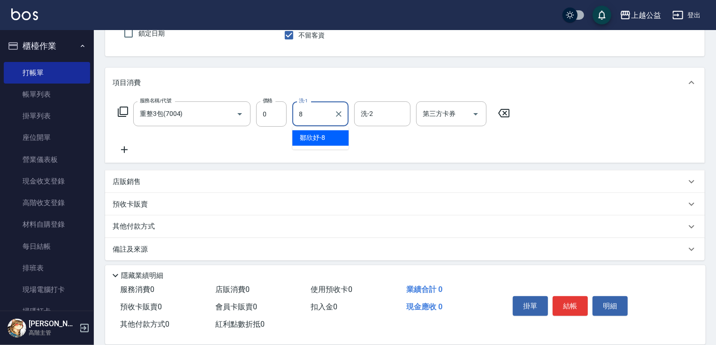
type input "[PERSON_NAME]-8"
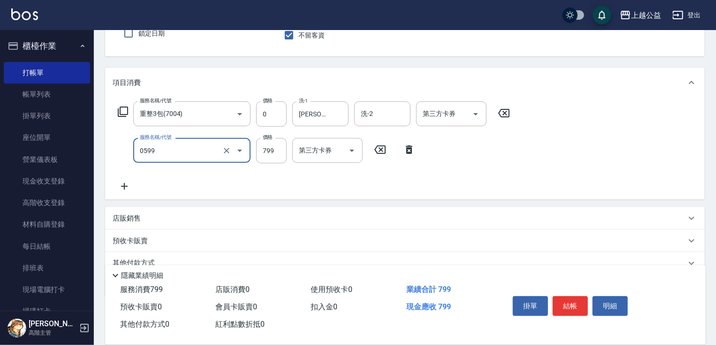
type input "精油SPA(0599)"
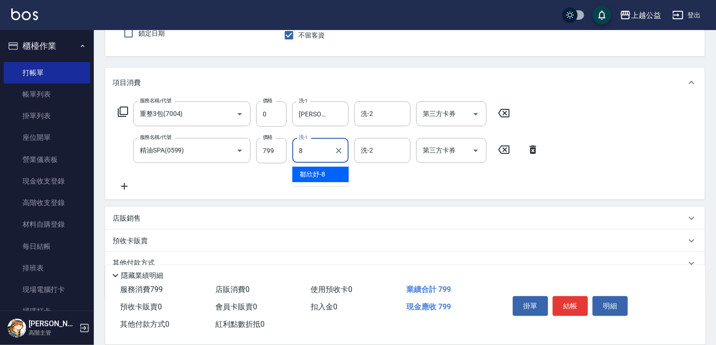
type input "[PERSON_NAME]-8"
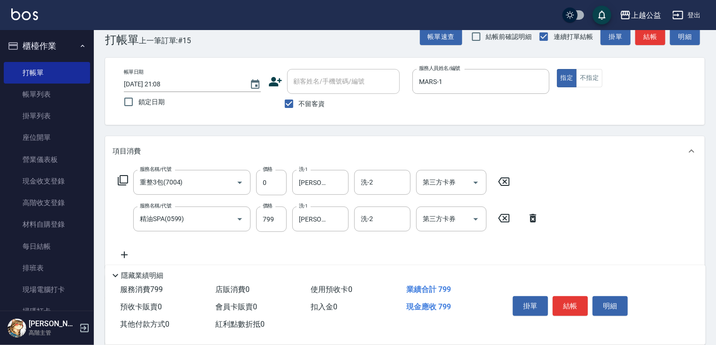
drag, startPoint x: 445, startPoint y: 79, endPoint x: 384, endPoint y: 85, distance: 61.8
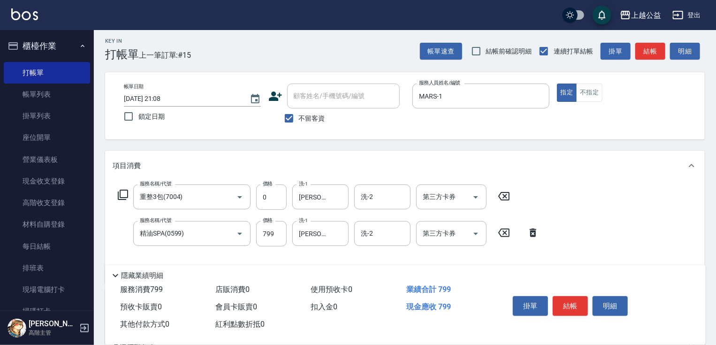
click at [320, 114] on span "不留客資" at bounding box center [312, 118] width 26 height 10
click at [299, 114] on input "不留客資" at bounding box center [289, 118] width 20 height 20
checkbox input "false"
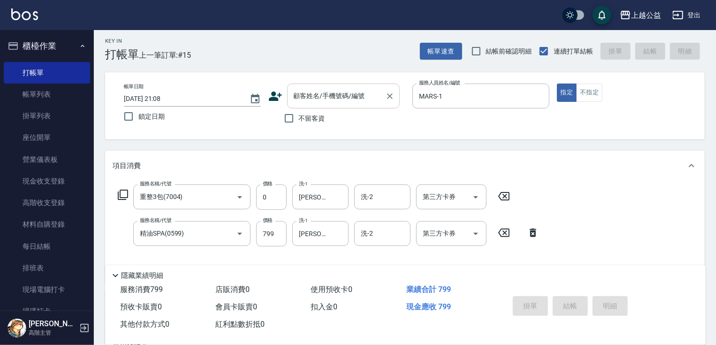
click at [339, 91] on div "顧客姓名/手機號碼/編號 顧客姓名/手機號碼/編號" at bounding box center [343, 95] width 113 height 25
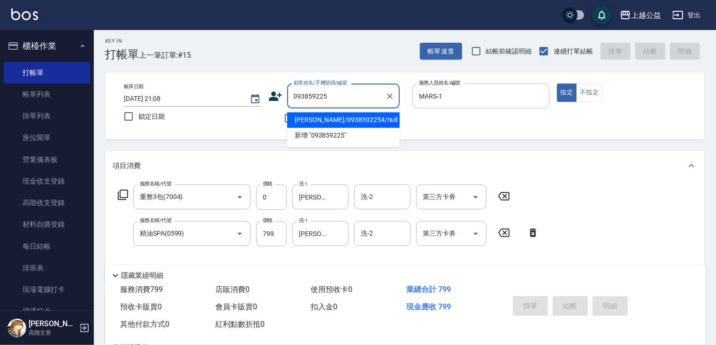
click at [345, 116] on li "[PERSON_NAME]/0938592254/null" at bounding box center [343, 119] width 113 height 15
type input "[PERSON_NAME]/0938592254/null"
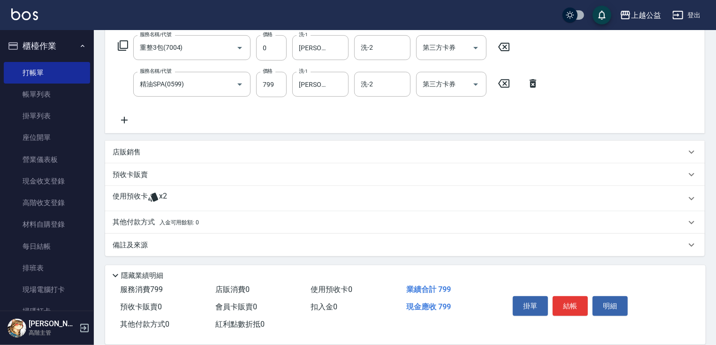
drag, startPoint x: 490, startPoint y: 197, endPoint x: 491, endPoint y: 235, distance: 38.0
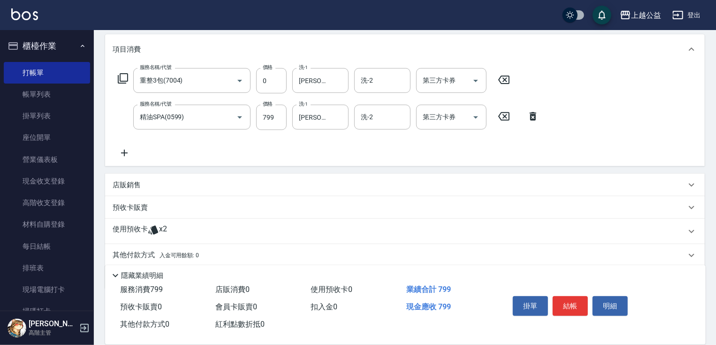
scroll to position [116, 0]
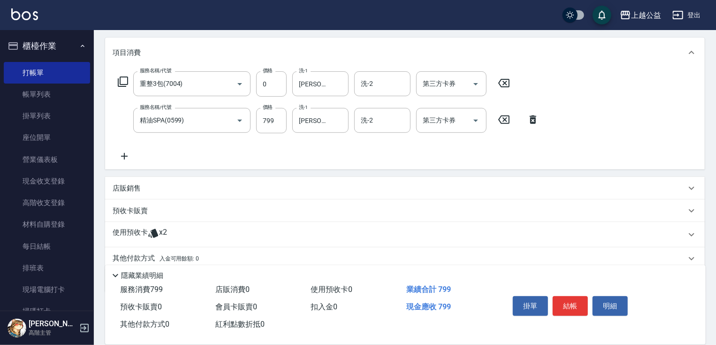
click at [215, 235] on div "使用預收卡 x2" at bounding box center [399, 234] width 573 height 14
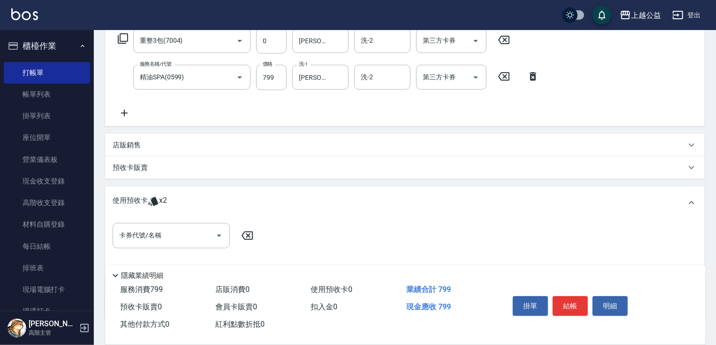
scroll to position [223, 0]
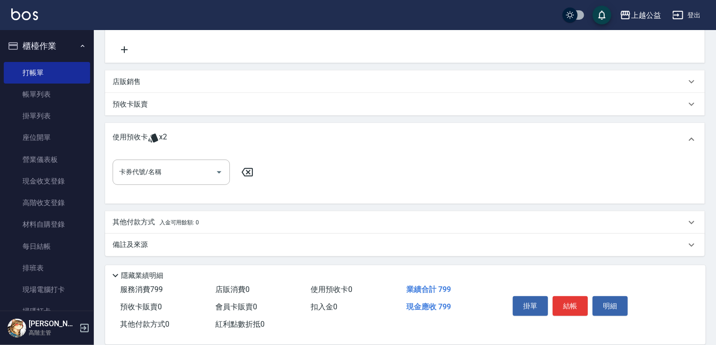
drag, startPoint x: 259, startPoint y: 253, endPoint x: 173, endPoint y: 212, distance: 95.0
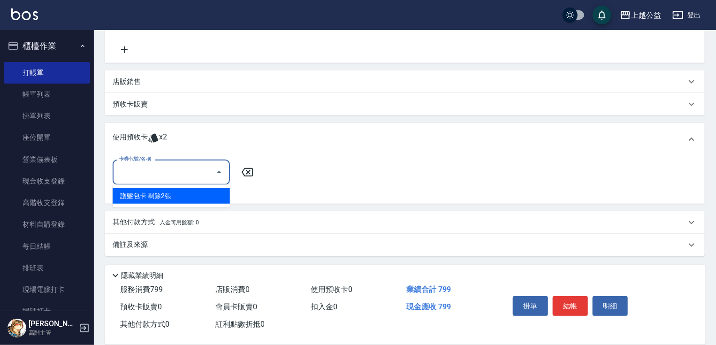
click at [186, 173] on input "卡券代號/名稱" at bounding box center [164, 172] width 95 height 16
click at [178, 198] on div "護髮包卡 剩餘2張" at bounding box center [171, 195] width 117 height 15
type input "護髮包卡"
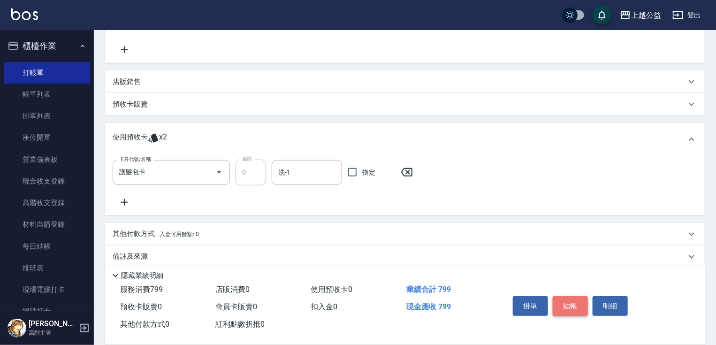
click at [565, 302] on button "結帳" at bounding box center [569, 306] width 35 height 20
type input "[DATE] 21:09"
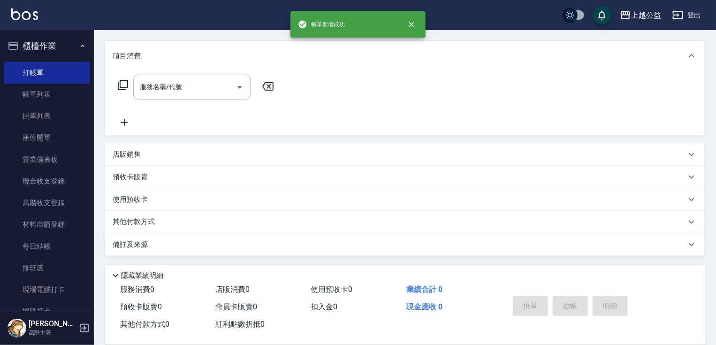
scroll to position [0, 0]
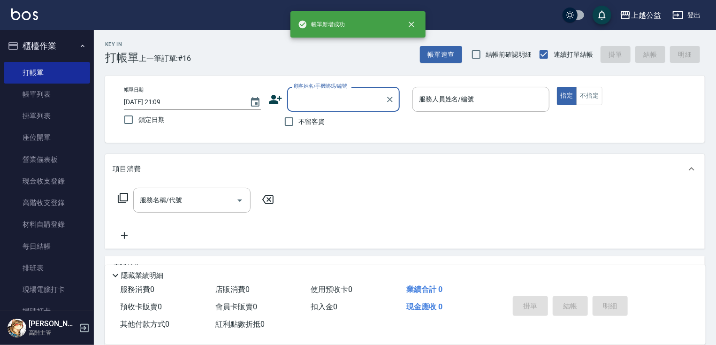
click at [316, 119] on span "不留客資" at bounding box center [312, 122] width 26 height 10
click at [299, 119] on input "不留客資" at bounding box center [289, 122] width 20 height 20
checkbox input "true"
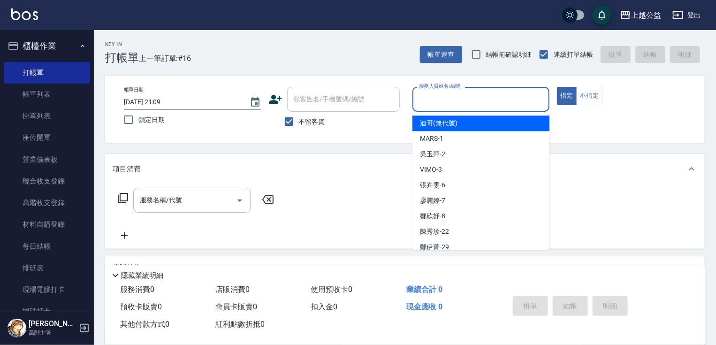
click at [447, 104] on input "服務人員姓名/編號" at bounding box center [480, 99] width 128 height 16
type input "MARS-1"
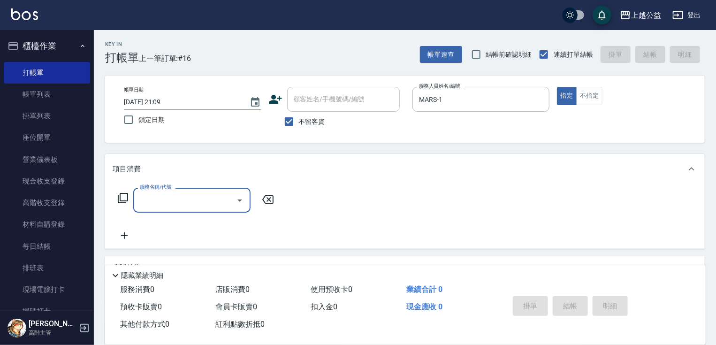
click at [311, 119] on span "不留客資" at bounding box center [312, 122] width 26 height 10
click at [299, 119] on input "不留客資" at bounding box center [289, 122] width 20 height 20
checkbox input "false"
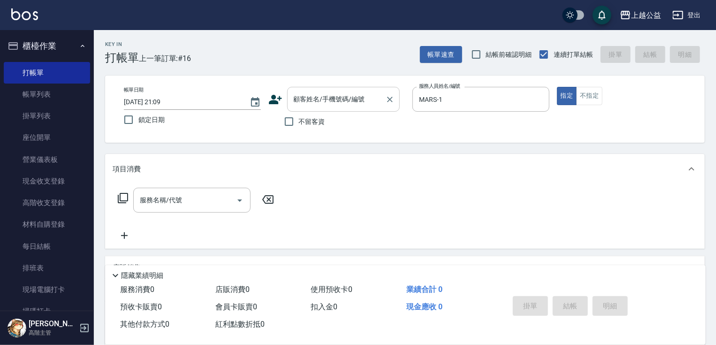
click at [336, 103] on input "顧客姓名/手機號碼/編號" at bounding box center [336, 99] width 90 height 16
click at [310, 119] on li "[PERSON_NAME]/0908021951/null" at bounding box center [343, 122] width 113 height 15
type input "[PERSON_NAME]/0908021951/null"
click at [194, 188] on div "服務名稱/代號" at bounding box center [191, 200] width 117 height 25
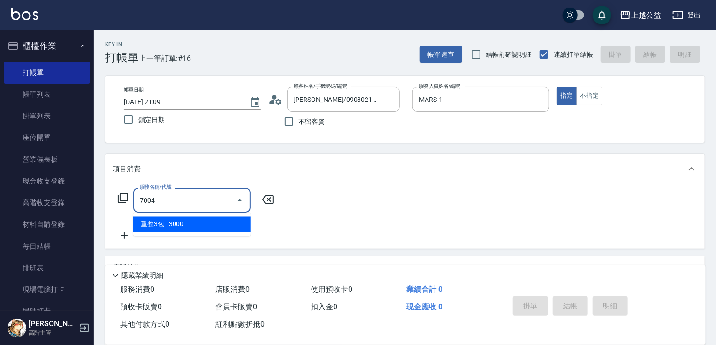
type input "重整3包(7004)"
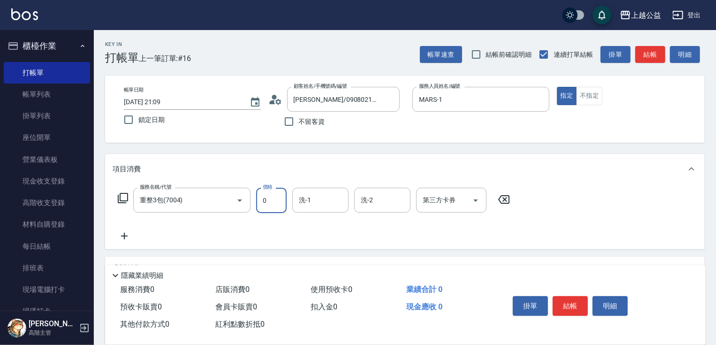
type input "0"
type input "[PERSON_NAME]-8"
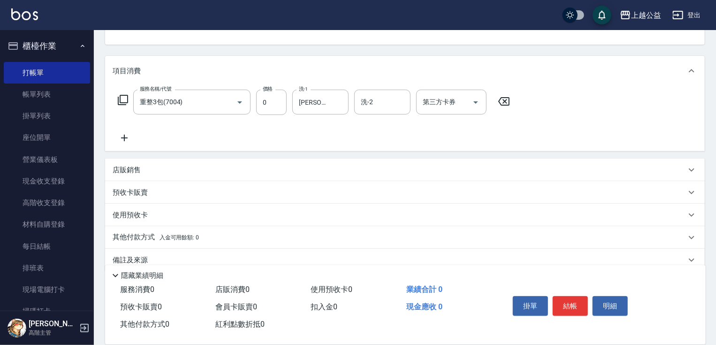
drag, startPoint x: 220, startPoint y: 287, endPoint x: 116, endPoint y: 300, distance: 105.3
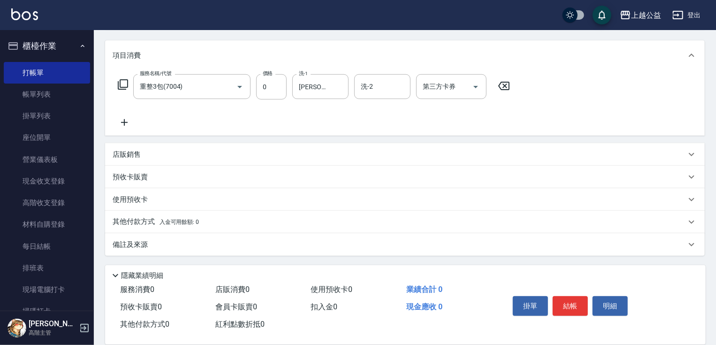
click at [122, 122] on icon at bounding box center [124, 122] width 7 height 7
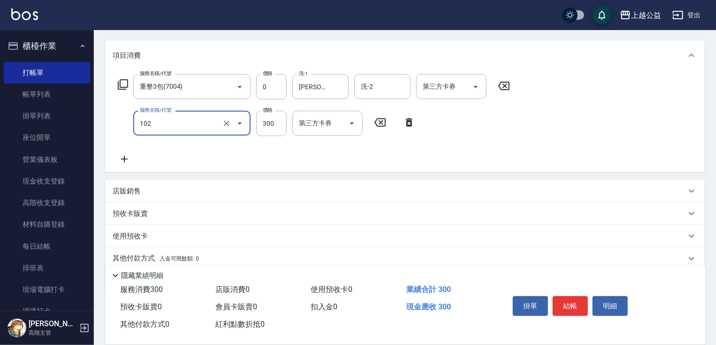
type input "活氧舒壓洗300(102)"
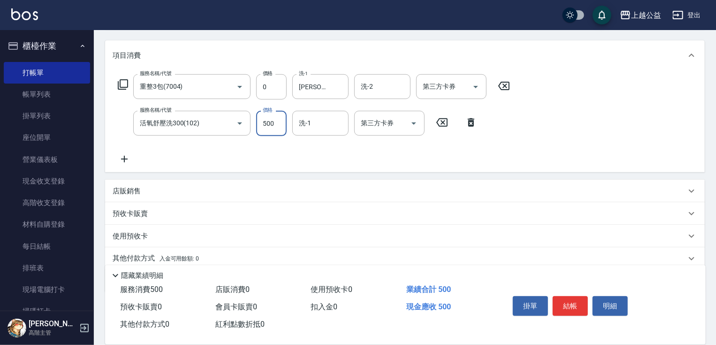
type input "500"
type input "[PERSON_NAME]-8"
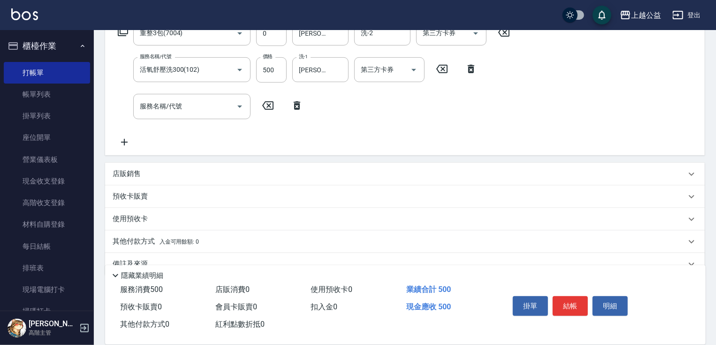
scroll to position [186, 0]
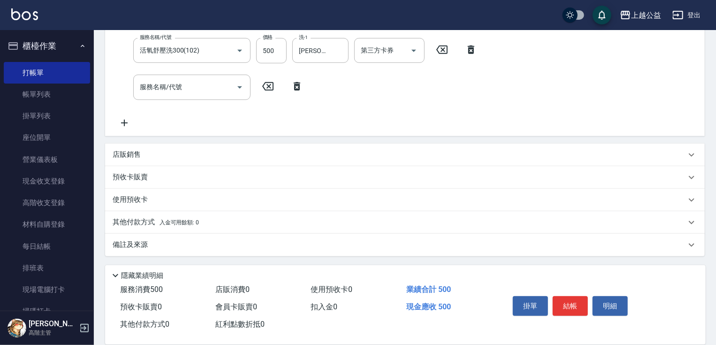
drag, startPoint x: 199, startPoint y: 195, endPoint x: 170, endPoint y: 219, distance: 37.3
click at [350, 195] on div "使用預收卡" at bounding box center [399, 200] width 573 height 10
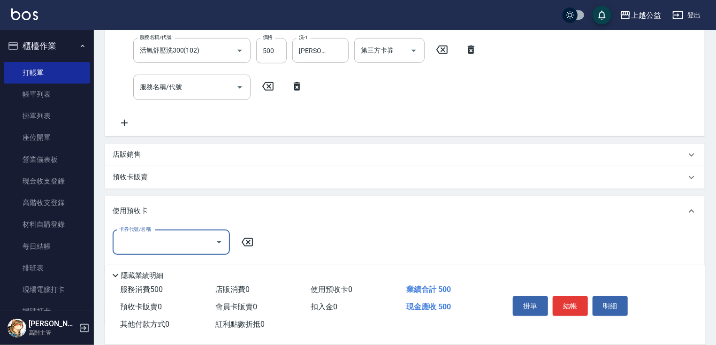
scroll to position [0, 0]
click at [350, 194] on div "項目消費 服務名稱/代號 重整3包(7004) 服務名稱/代號 價格 0 價格 洗-1 [PERSON_NAME]-8 洗-1 洗-2 洗-2 第三方卡券 第…" at bounding box center [404, 147] width 599 height 358
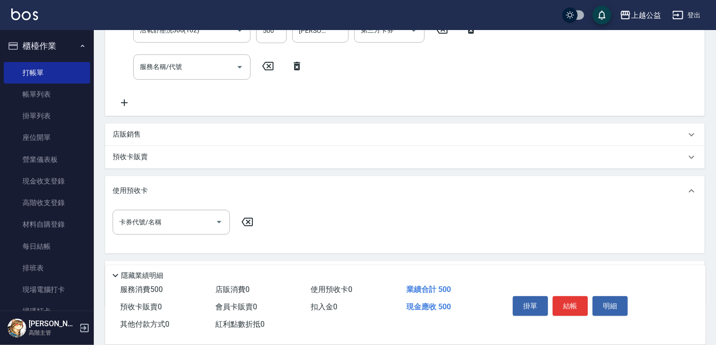
scroll to position [256, 0]
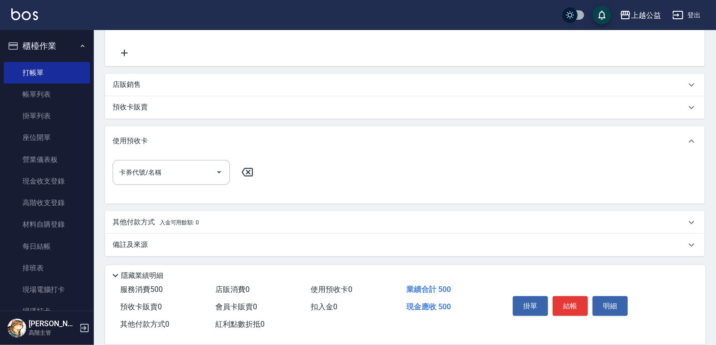
drag, startPoint x: 333, startPoint y: 252, endPoint x: 338, endPoint y: 292, distance: 40.2
click at [188, 180] on input "卡券代號/名稱" at bounding box center [164, 172] width 95 height 16
click at [573, 302] on button "結帳" at bounding box center [569, 306] width 35 height 20
type input "[DATE] 21:10"
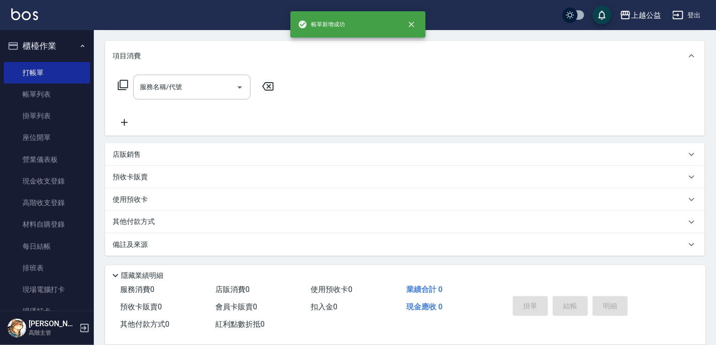
scroll to position [0, 0]
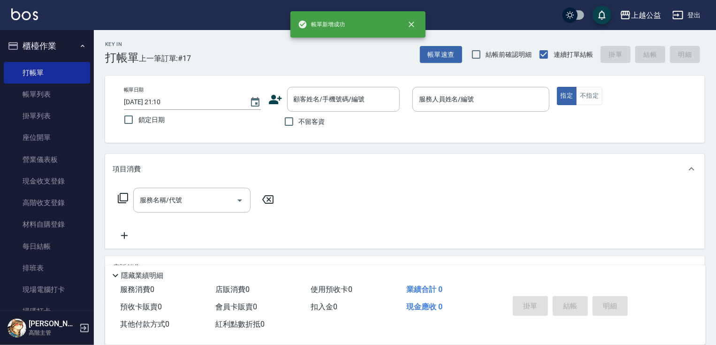
drag, startPoint x: 497, startPoint y: 263, endPoint x: 497, endPoint y: 237, distance: 25.8
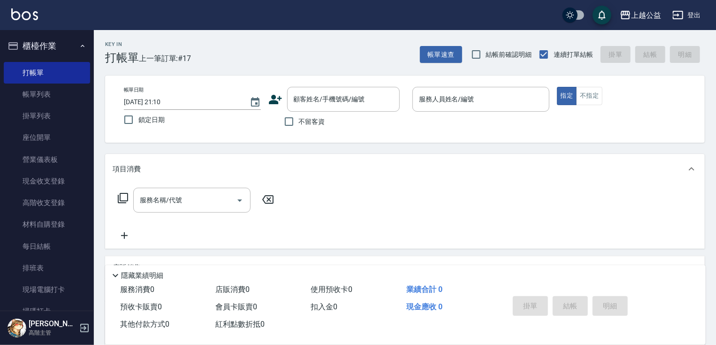
click at [306, 124] on span "不留客資" at bounding box center [312, 122] width 26 height 10
click at [299, 124] on input "不留客資" at bounding box center [289, 122] width 20 height 20
checkbox input "true"
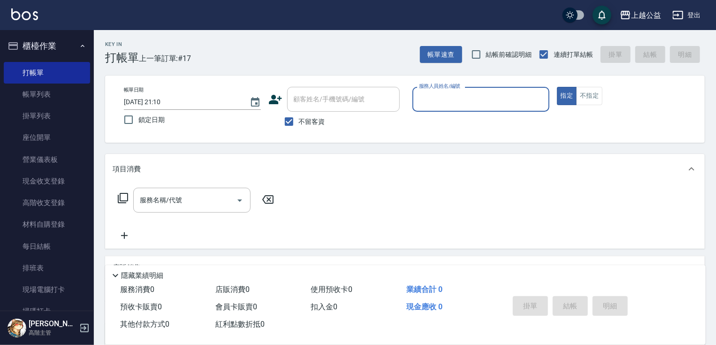
click at [463, 104] on input "服務人員姓名/編號" at bounding box center [480, 99] width 128 height 16
type input "MARS-1"
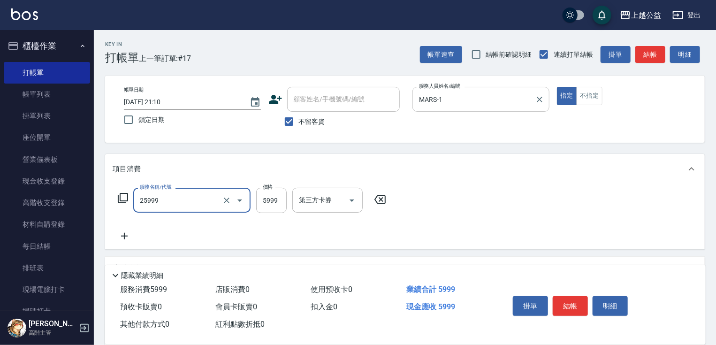
type input "雙棍金鑽16吋3包(25999)"
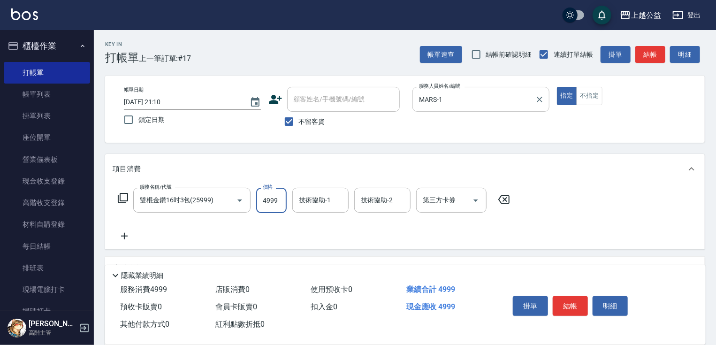
type input "4999"
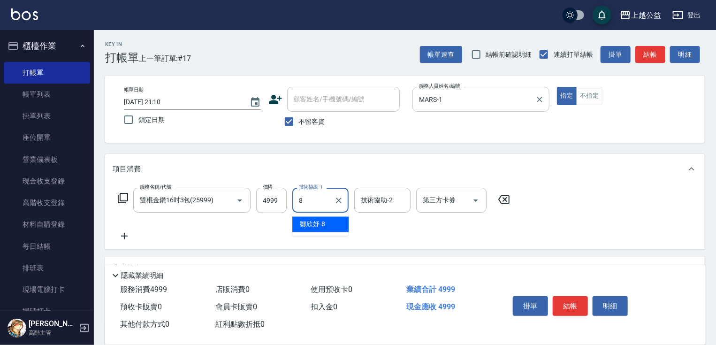
type input "[PERSON_NAME]-8"
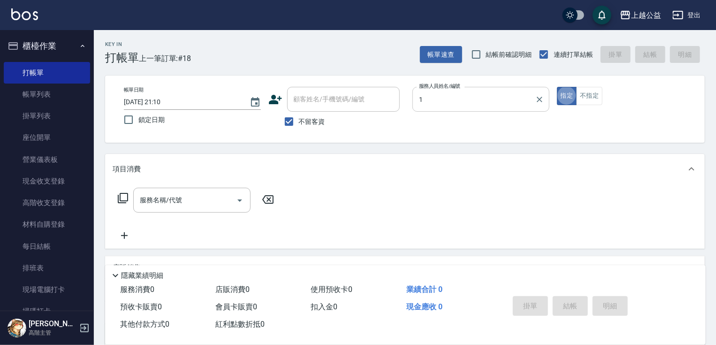
type input "MARS-1"
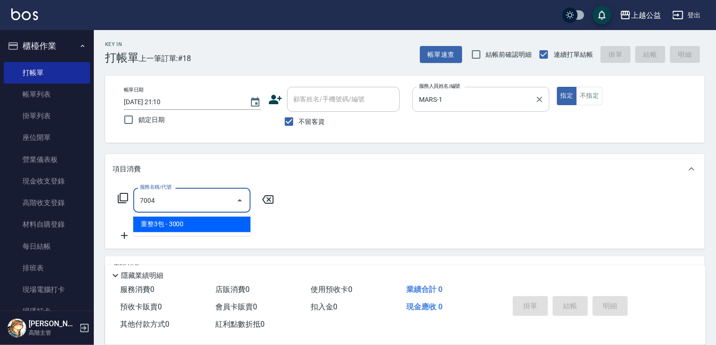
type input "重整3包(7004)"
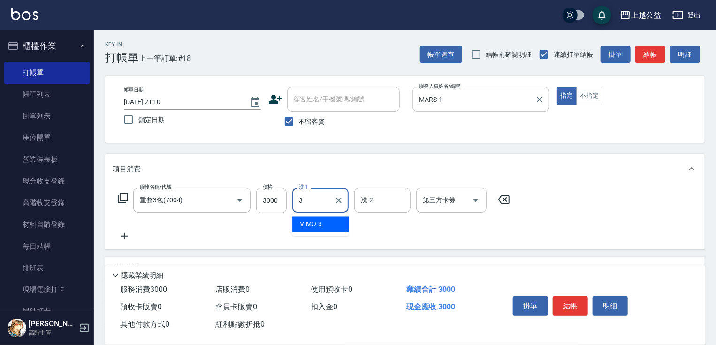
type input "VIMO-3"
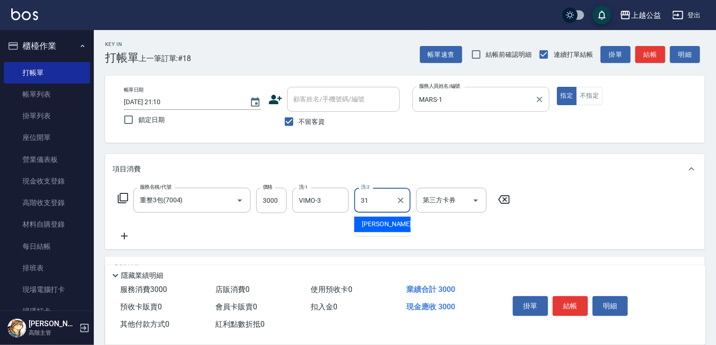
type input "[PERSON_NAME]-31"
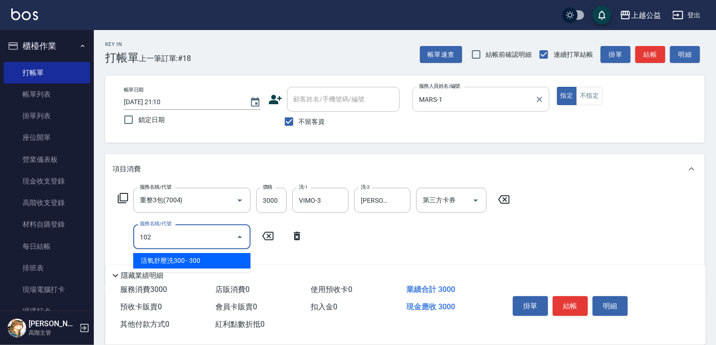
type input "活氧舒壓洗300(102)"
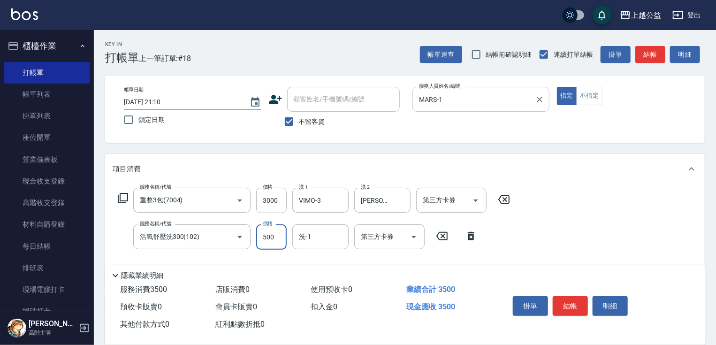
type input "500"
click at [565, 302] on button "結帳" at bounding box center [569, 306] width 35 height 20
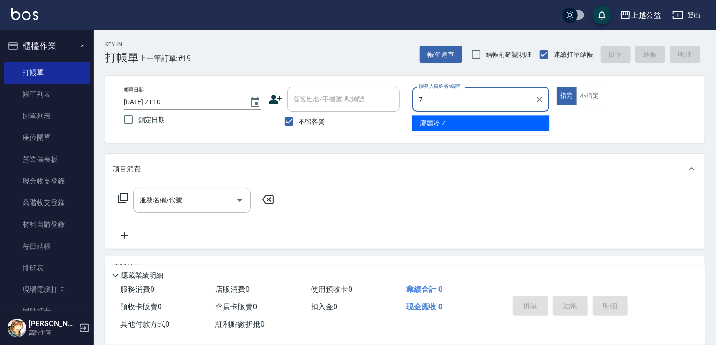
type input "廖麗婷-7"
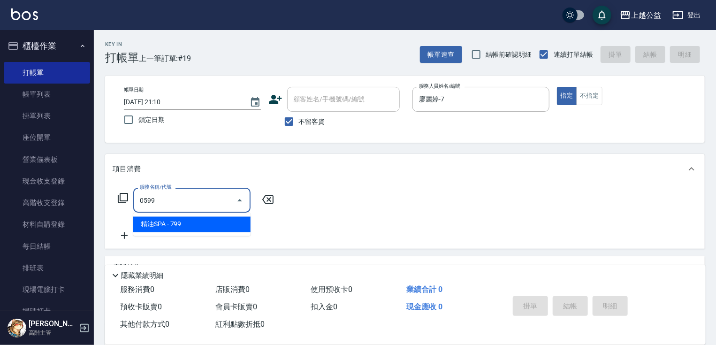
type input "精油SPA(0599)"
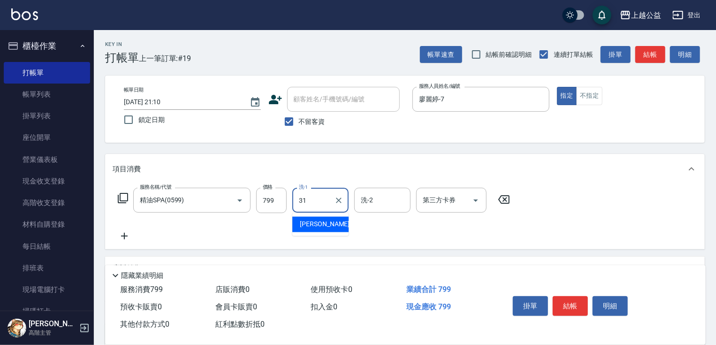
type input "[PERSON_NAME]-31"
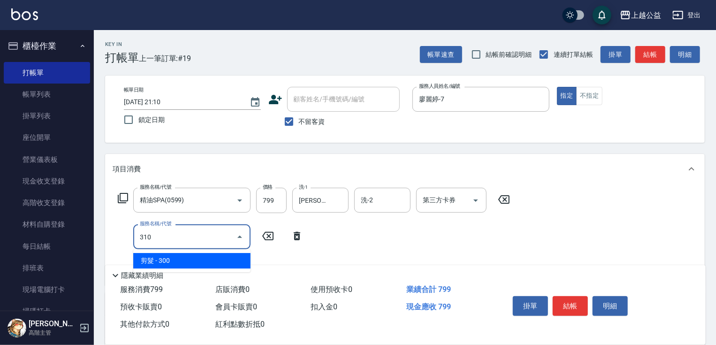
type input "剪髮(310)"
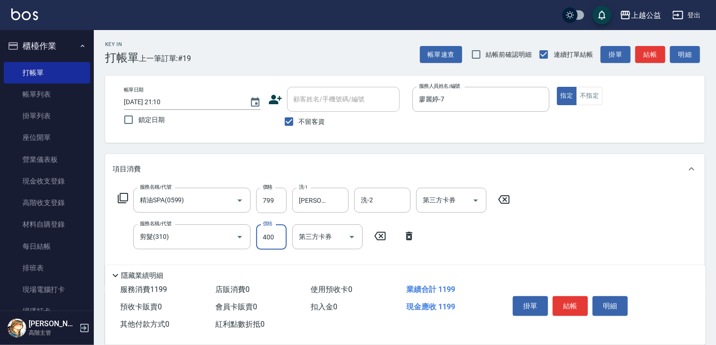
type input "400"
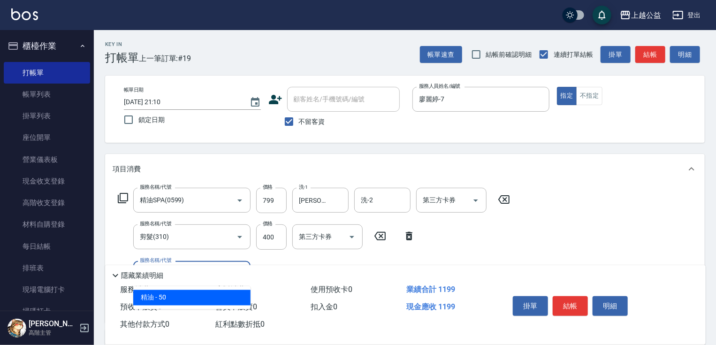
type input "精油(609)"
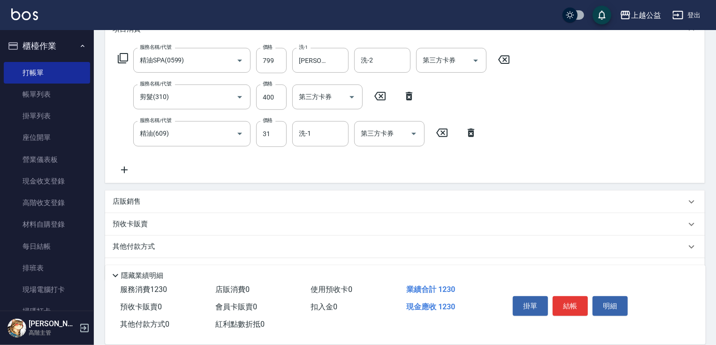
drag, startPoint x: 611, startPoint y: 223, endPoint x: 617, endPoint y: 270, distance: 46.8
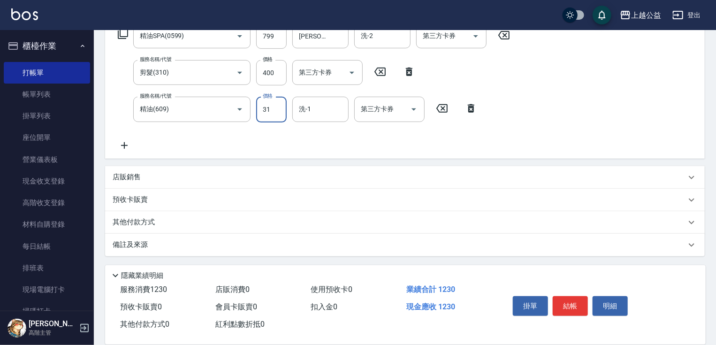
click at [279, 108] on input "31" at bounding box center [271, 109] width 30 height 25
type input "50"
type input "[PERSON_NAME]-31"
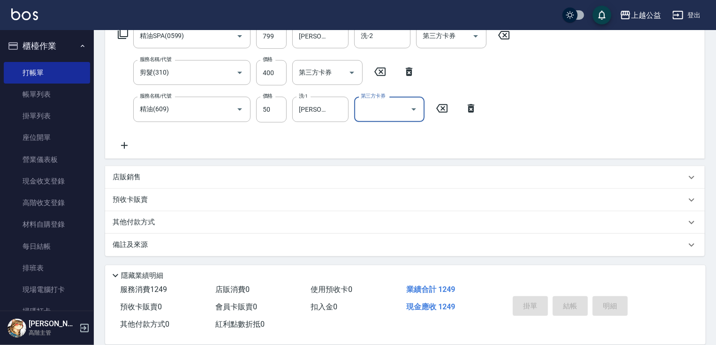
type input "[DATE] 21:19"
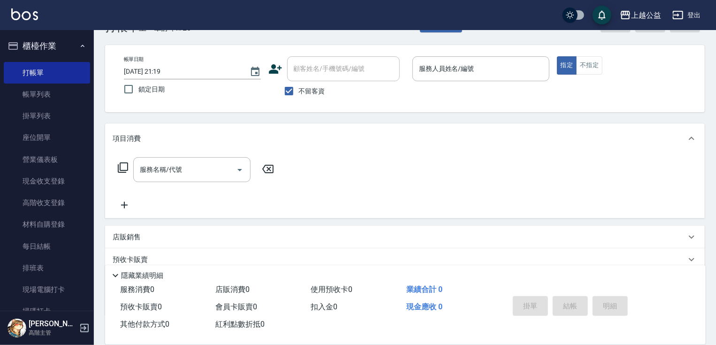
scroll to position [0, 0]
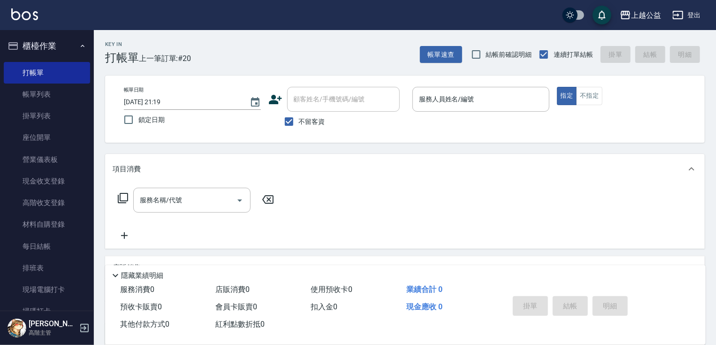
drag, startPoint x: 343, startPoint y: 220, endPoint x: 360, endPoint y: 90, distance: 131.4
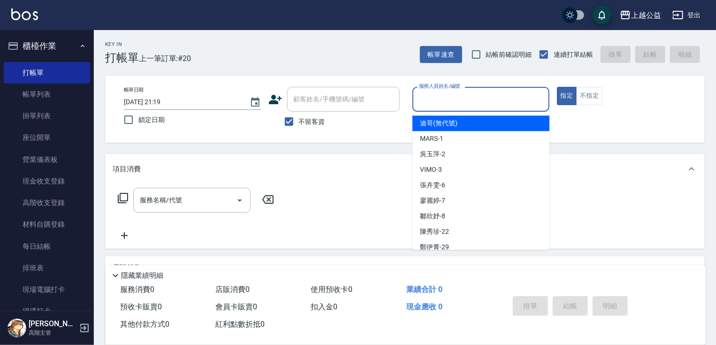
click at [468, 101] on input "服務人員姓名/編號" at bounding box center [480, 99] width 128 height 16
type input "廖麗婷-7"
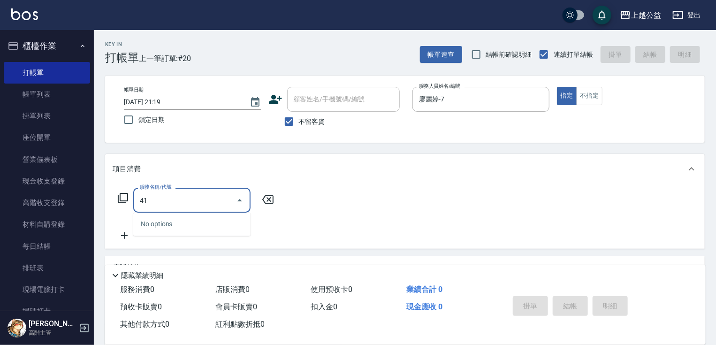
type input "4"
click at [123, 196] on icon at bounding box center [122, 197] width 11 height 11
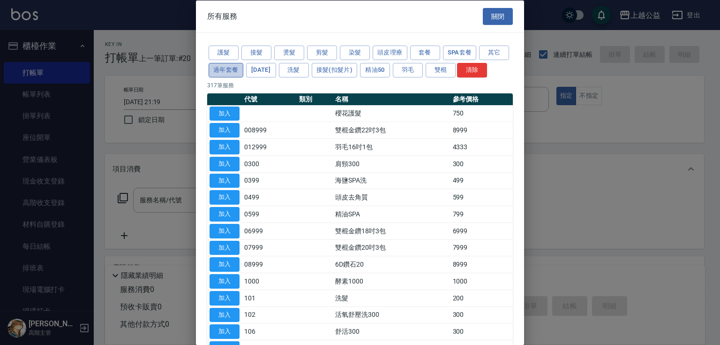
click at [243, 68] on button "過年套餐" at bounding box center [226, 69] width 35 height 15
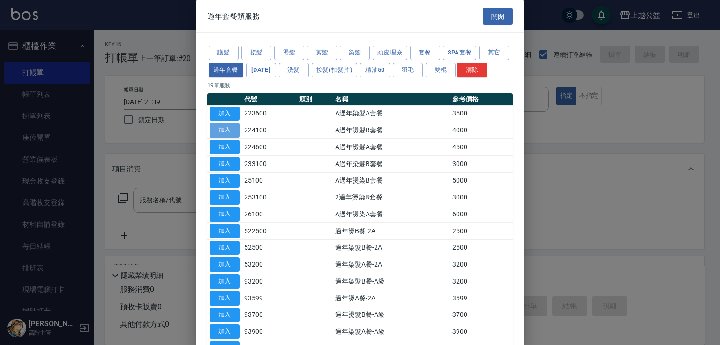
click at [231, 137] on button "加入" at bounding box center [225, 130] width 30 height 15
type input "A過年燙髮B套餐(224100)"
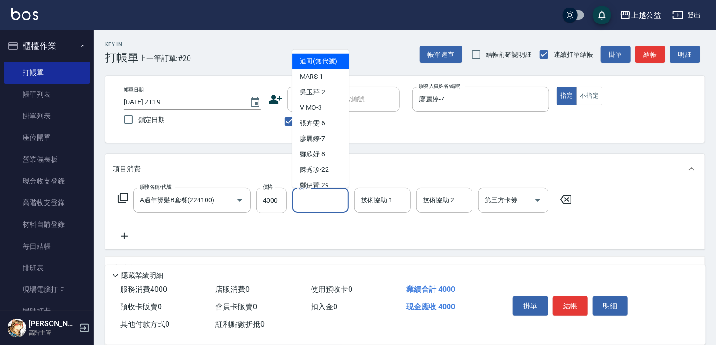
click at [320, 202] on input "洗-1" at bounding box center [320, 200] width 48 height 16
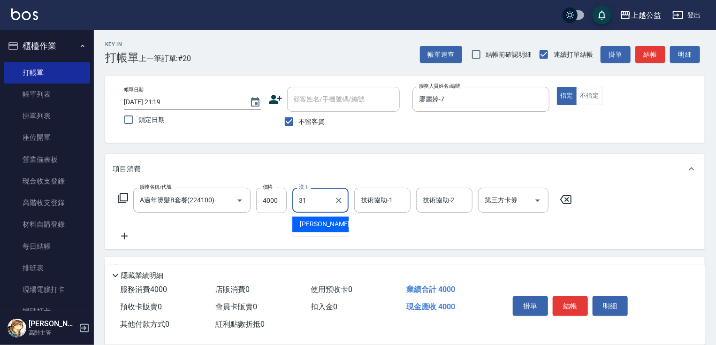
type input "[PERSON_NAME]-31"
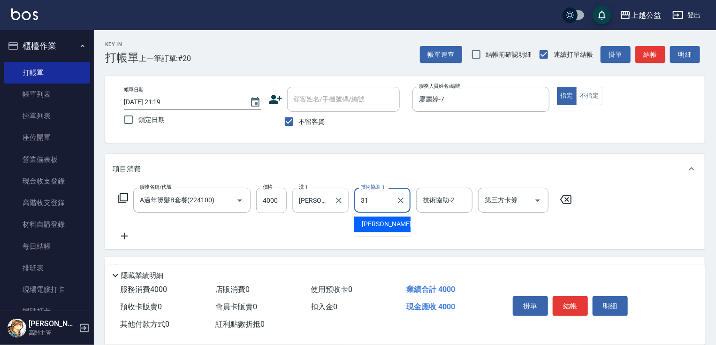
type input "[PERSON_NAME]-31"
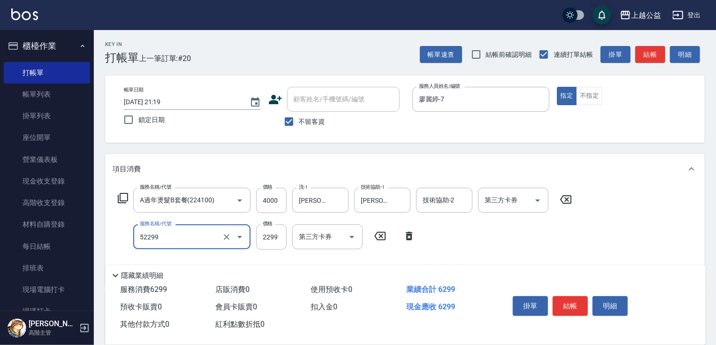
type input "春漾個性A(52299)"
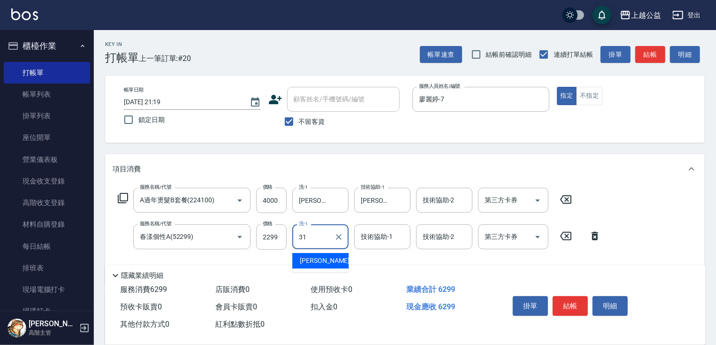
type input "[PERSON_NAME]-31"
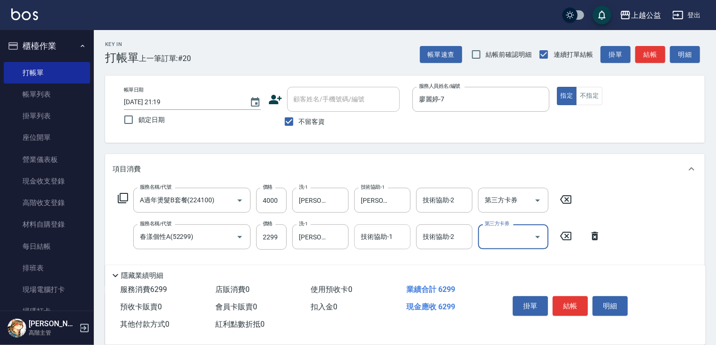
click at [373, 244] on input "技術協助-1" at bounding box center [382, 236] width 48 height 16
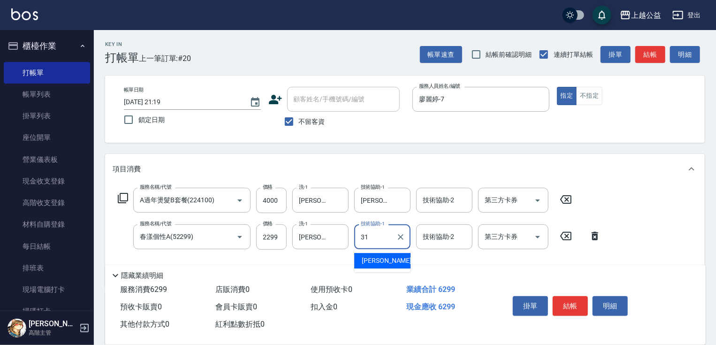
type input "[PERSON_NAME]-31"
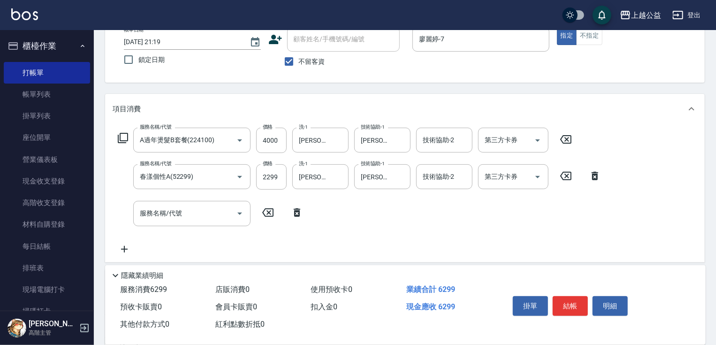
drag, startPoint x: 307, startPoint y: 156, endPoint x: 324, endPoint y: 196, distance: 44.1
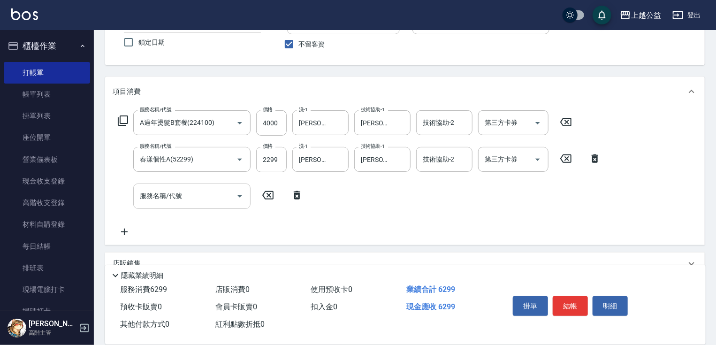
click at [210, 190] on input "服務名稱/代號" at bounding box center [184, 196] width 95 height 16
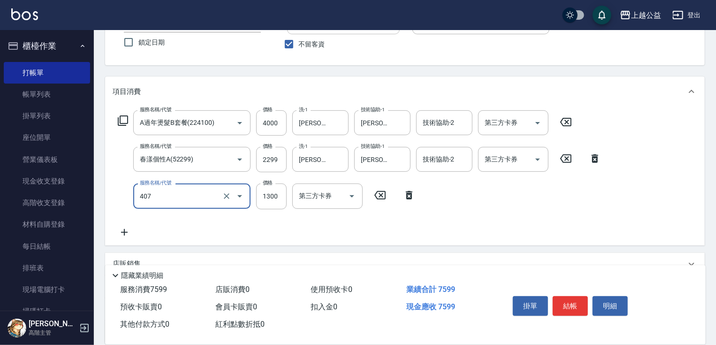
type input "女神鉑金護髮(407)"
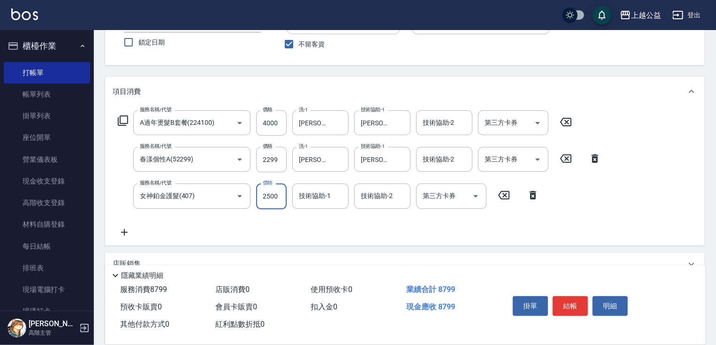
type input "2500"
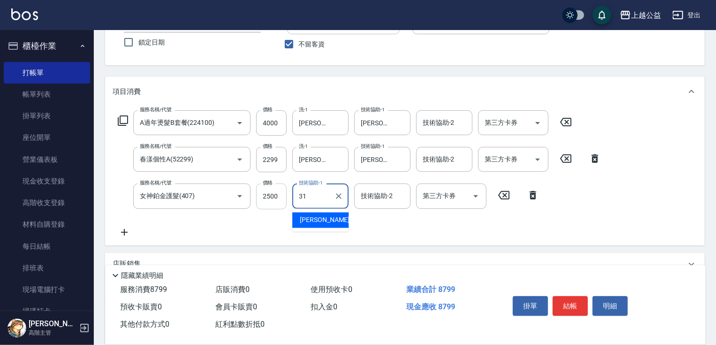
type input "[PERSON_NAME]-31"
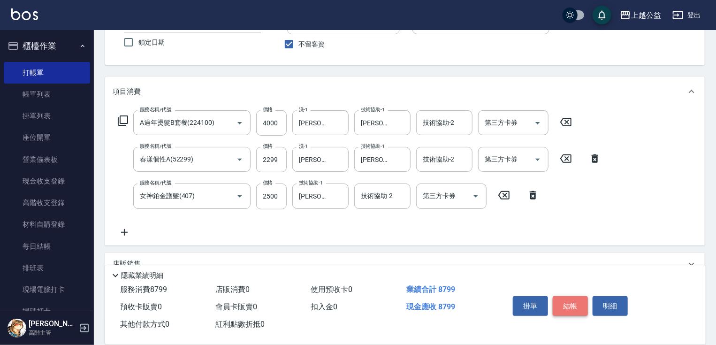
click at [568, 298] on button "結帳" at bounding box center [569, 306] width 35 height 20
type input "[DATE] 21:29"
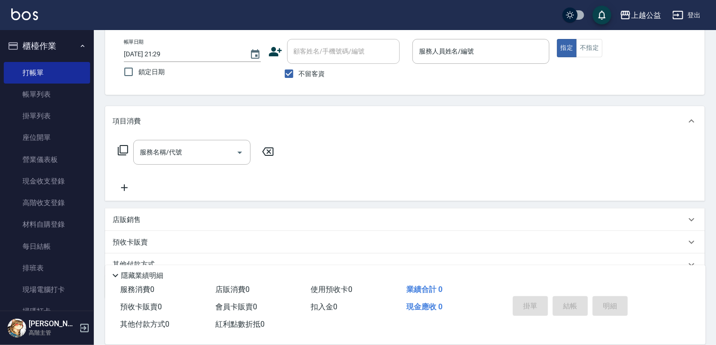
scroll to position [0, 0]
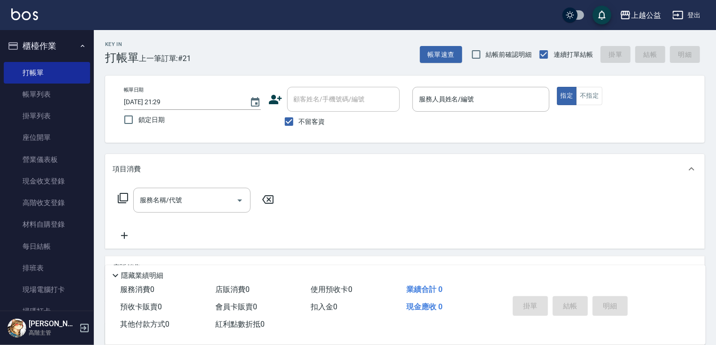
drag, startPoint x: 535, startPoint y: 240, endPoint x: 542, endPoint y: 164, distance: 76.3
click at [453, 90] on div "服務人員姓名/編號 服務人員姓名/編號" at bounding box center [480, 99] width 137 height 25
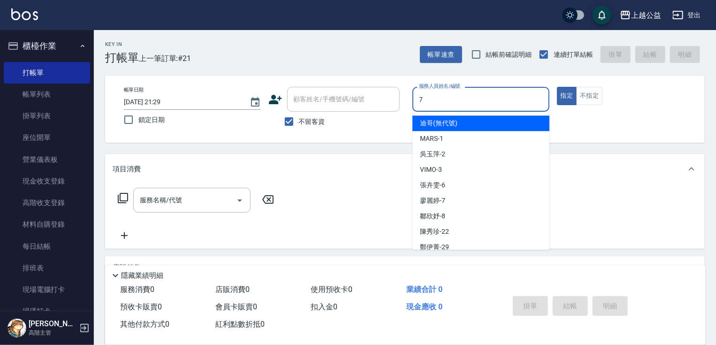
type input "廖麗婷-7"
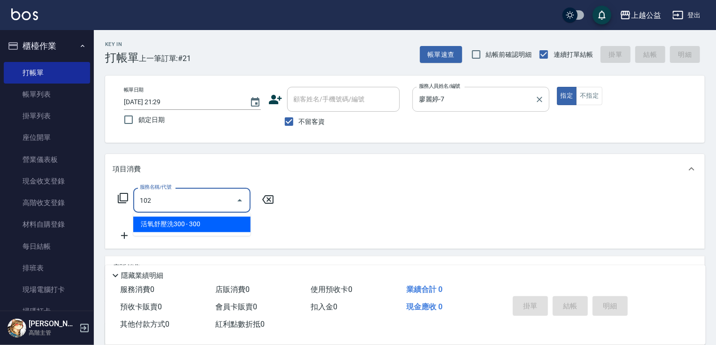
type input "活氧舒壓洗300(102)"
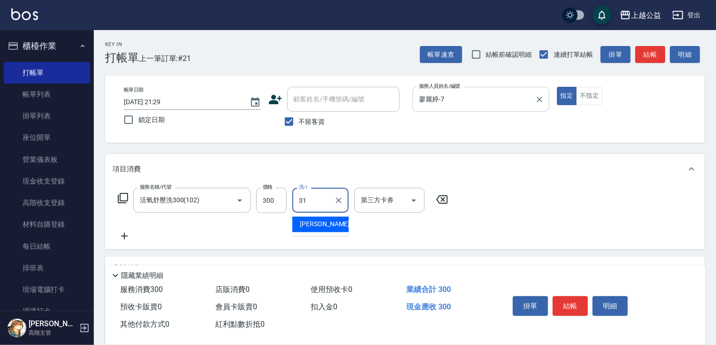
type input "[PERSON_NAME]-31"
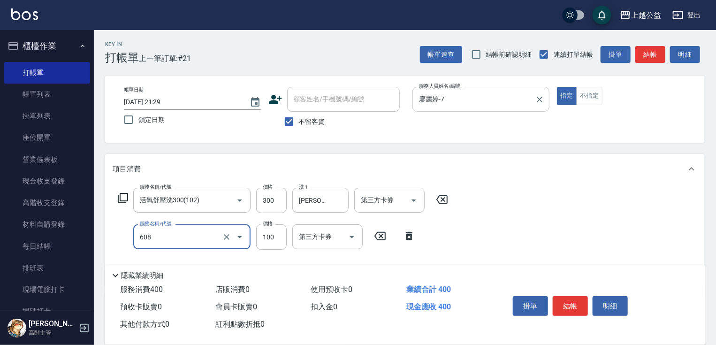
type input "精油長髮(608)"
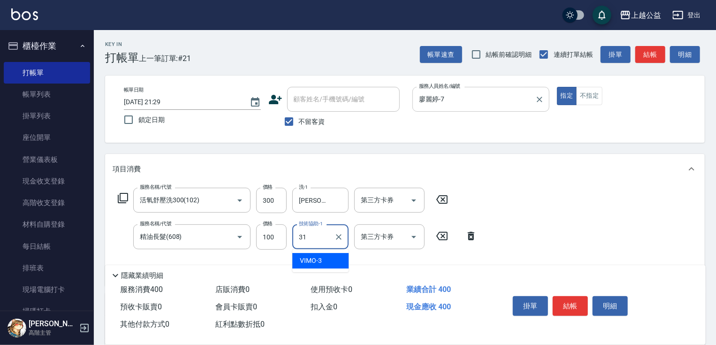
type input "[PERSON_NAME]-31"
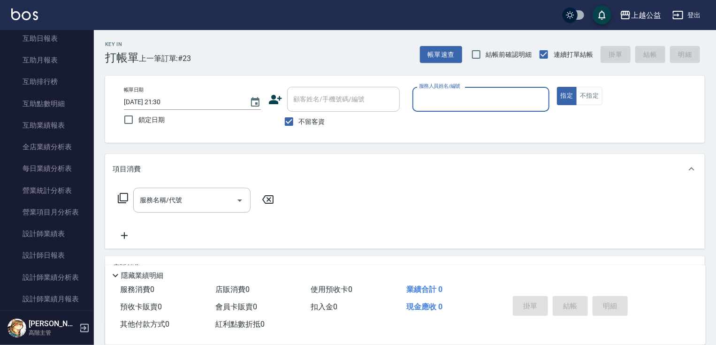
scroll to position [382, 0]
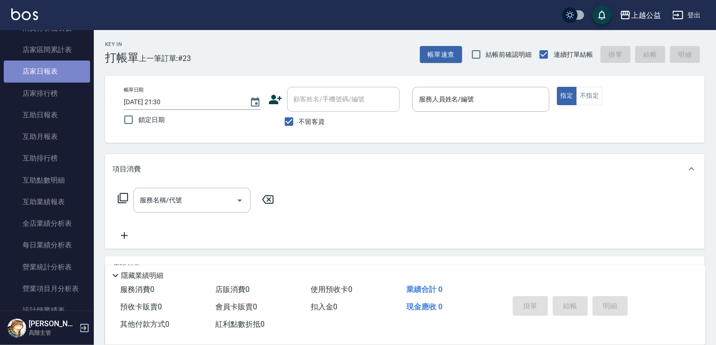
click at [53, 73] on link "店家日報表" at bounding box center [47, 71] width 86 height 22
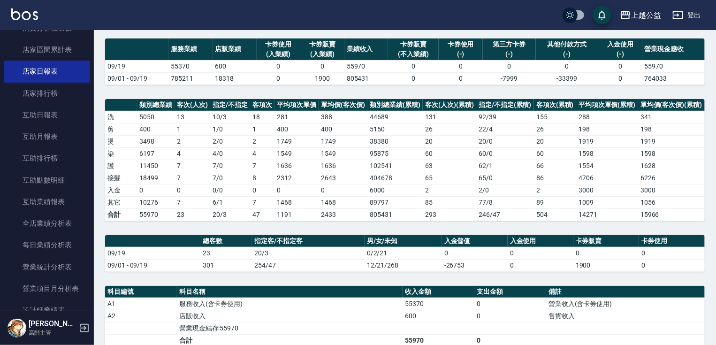
scroll to position [308, 0]
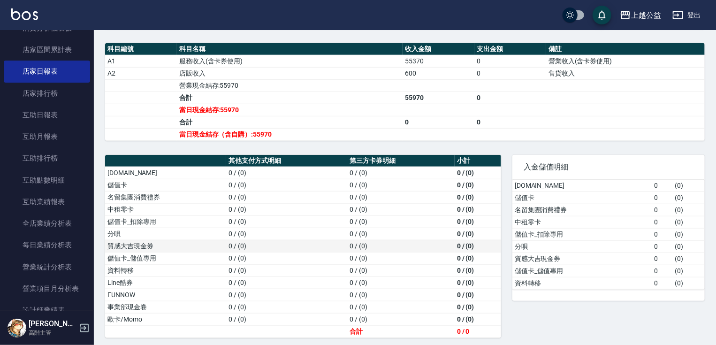
drag, startPoint x: 250, startPoint y: 237, endPoint x: 252, endPoint y: 332, distance: 94.7
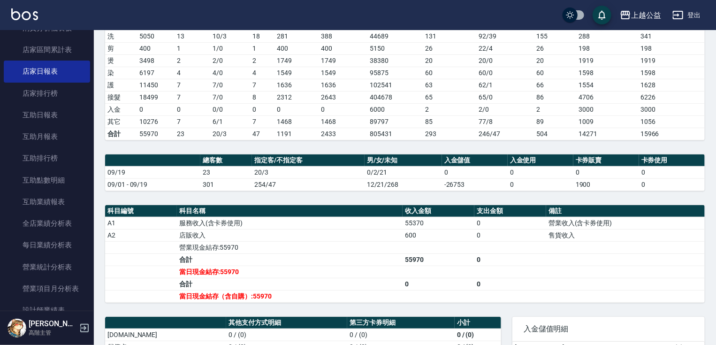
drag, startPoint x: 546, startPoint y: 270, endPoint x: 559, endPoint y: 214, distance: 57.9
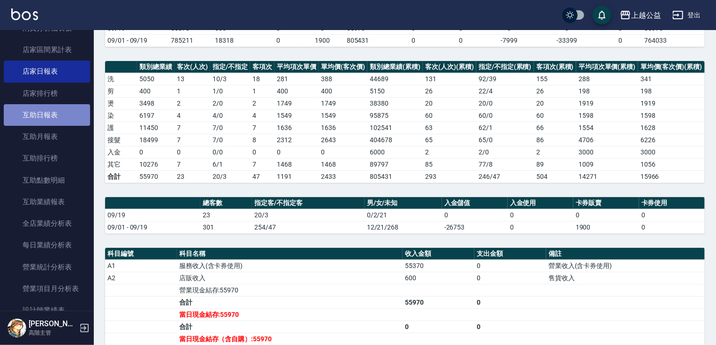
click at [50, 111] on link "互助日報表" at bounding box center [47, 115] width 86 height 22
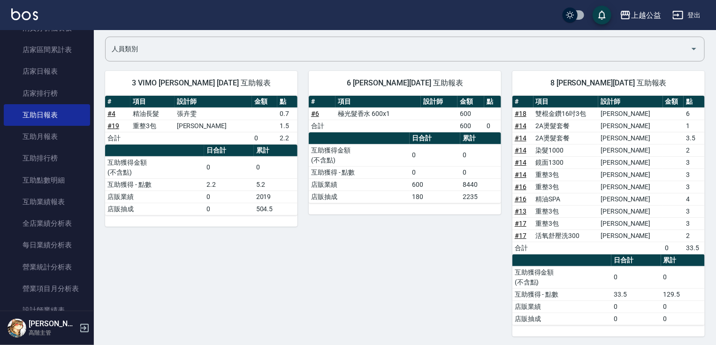
drag, startPoint x: 596, startPoint y: 276, endPoint x: 600, endPoint y: 314, distance: 38.2
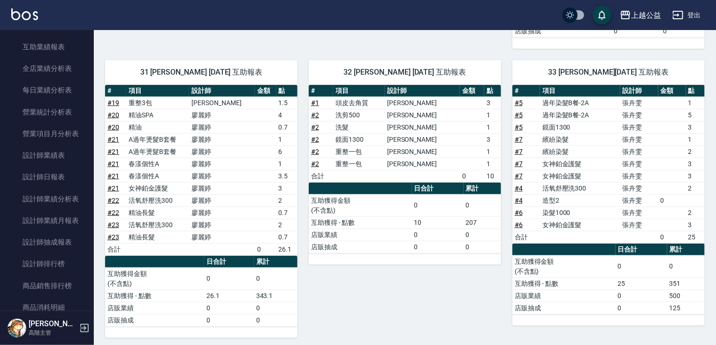
scroll to position [541, 0]
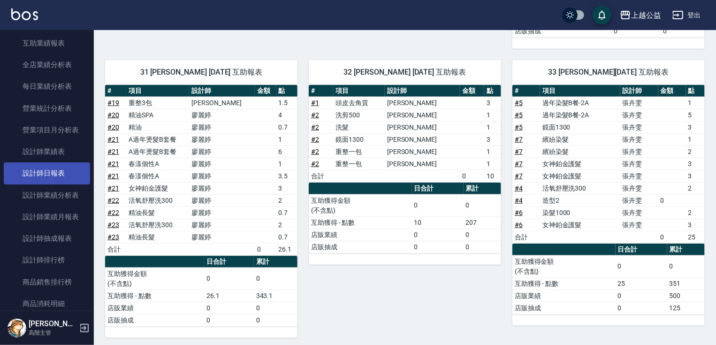
click at [80, 170] on link "設計師日報表" at bounding box center [47, 173] width 86 height 22
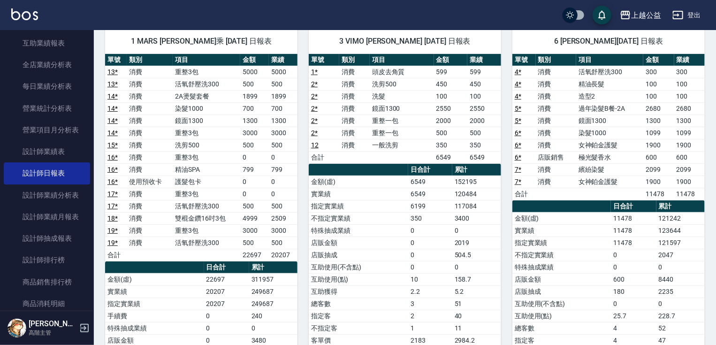
drag, startPoint x: 559, startPoint y: 174, endPoint x: 560, endPoint y: 208, distance: 34.3
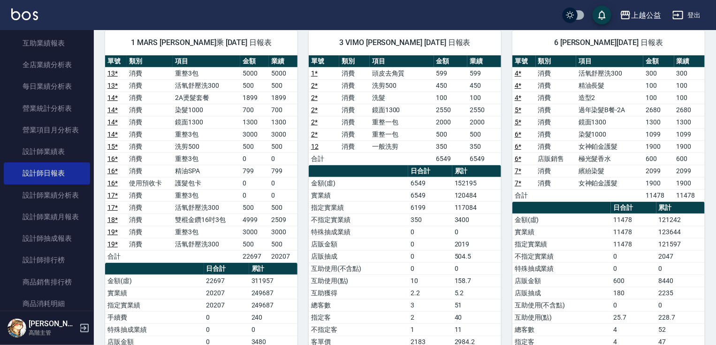
scroll to position [67, 0]
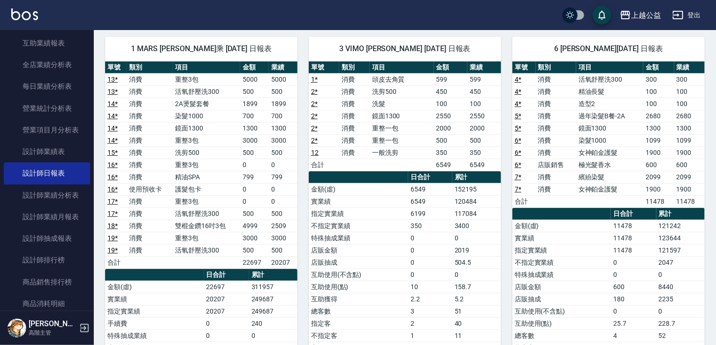
drag, startPoint x: 560, startPoint y: 208, endPoint x: 560, endPoint y: 189, distance: 18.8
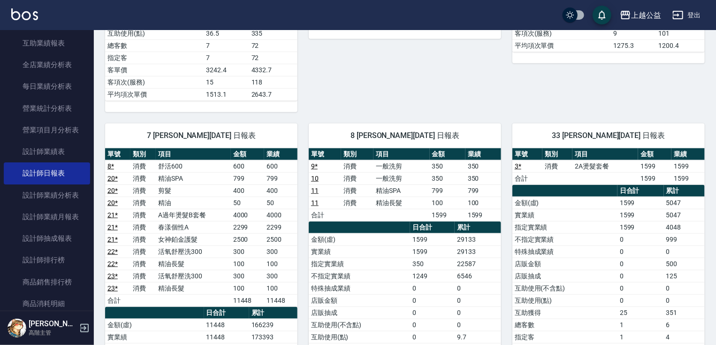
drag, startPoint x: 347, startPoint y: 135, endPoint x: 375, endPoint y: 205, distance: 75.4
